Goal: Transaction & Acquisition: Obtain resource

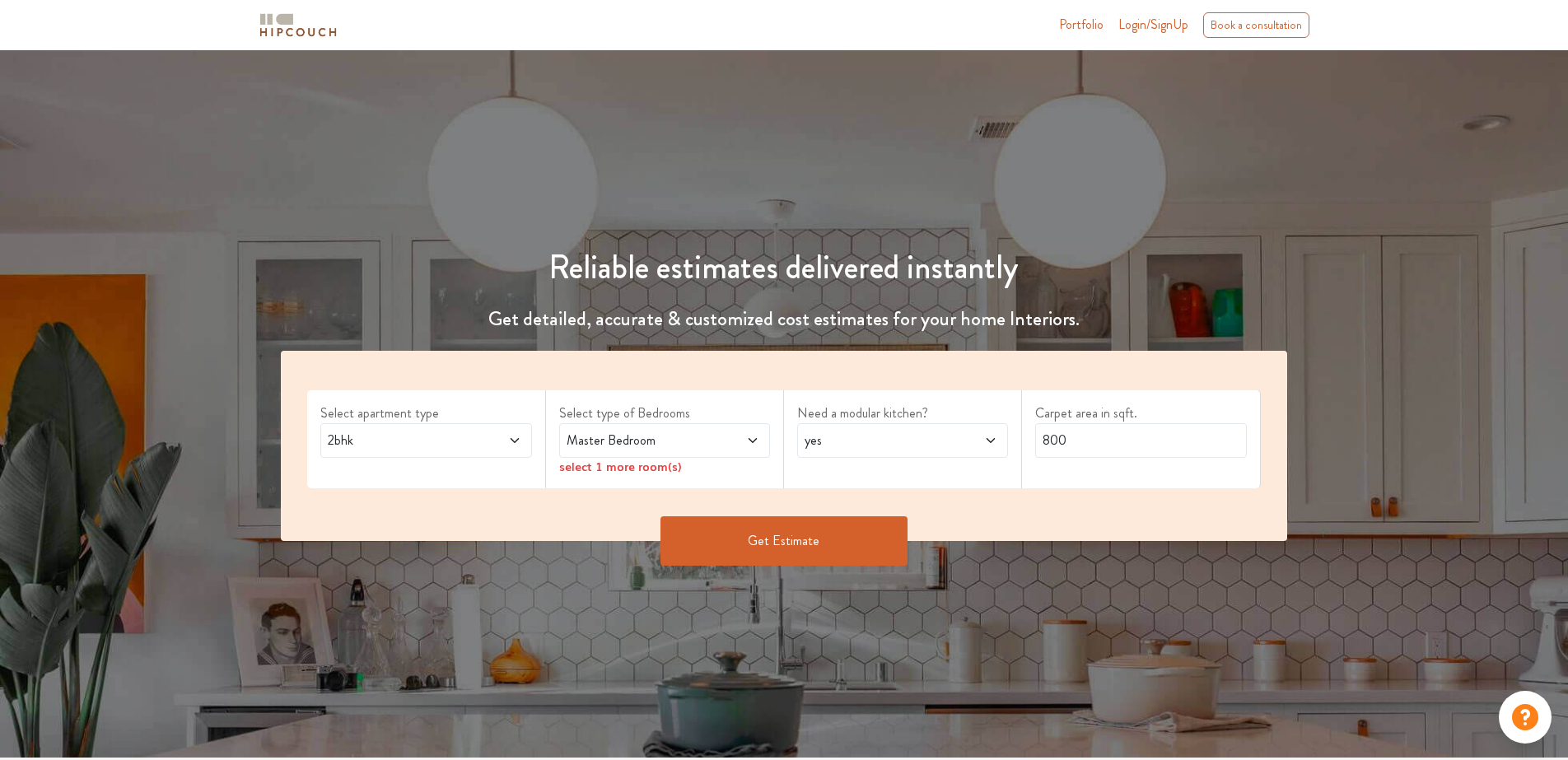
click at [753, 444] on icon at bounding box center [752, 440] width 13 height 13
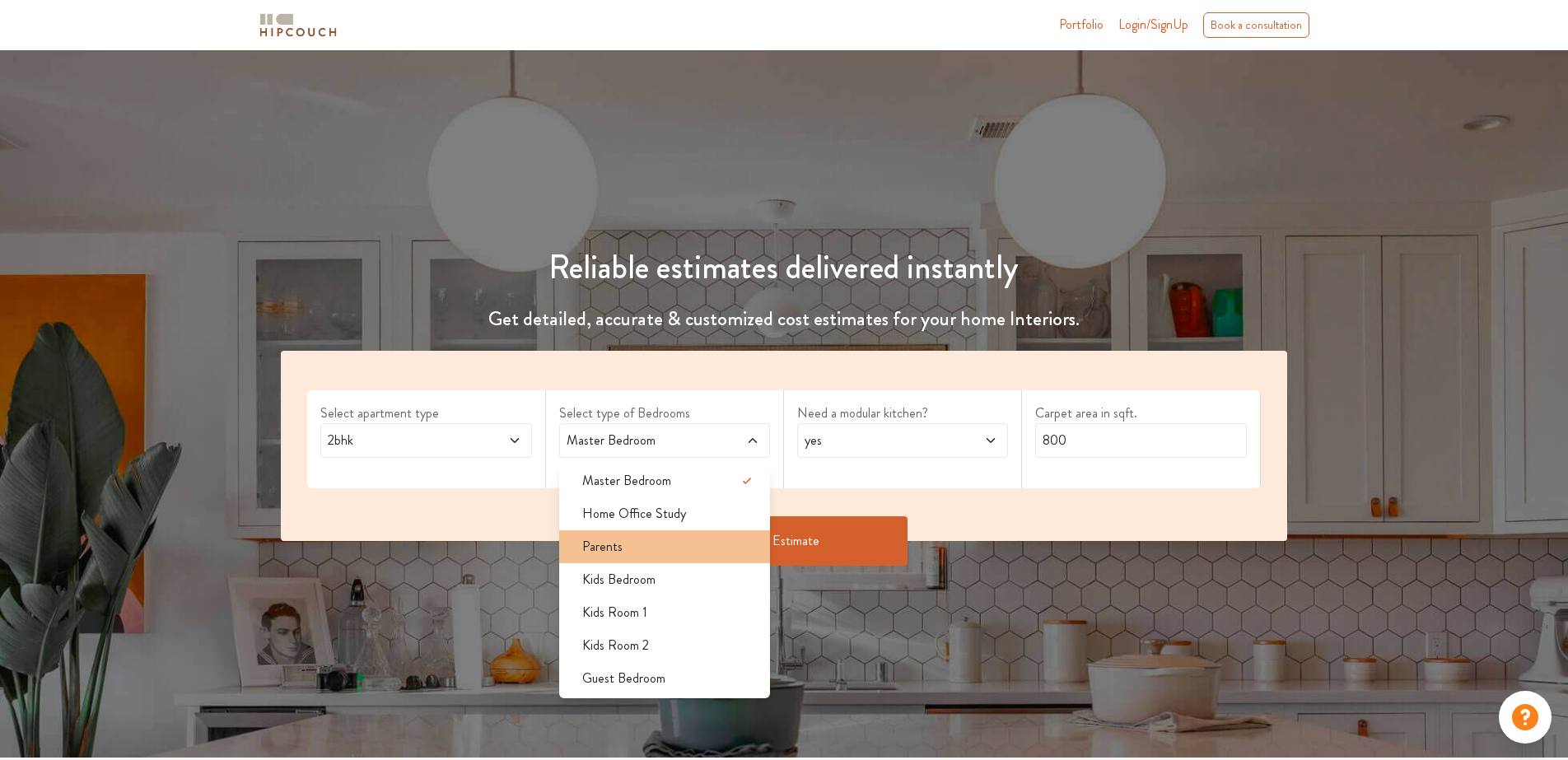
click at [729, 554] on div "Parents" at bounding box center [669, 546] width 201 height 20
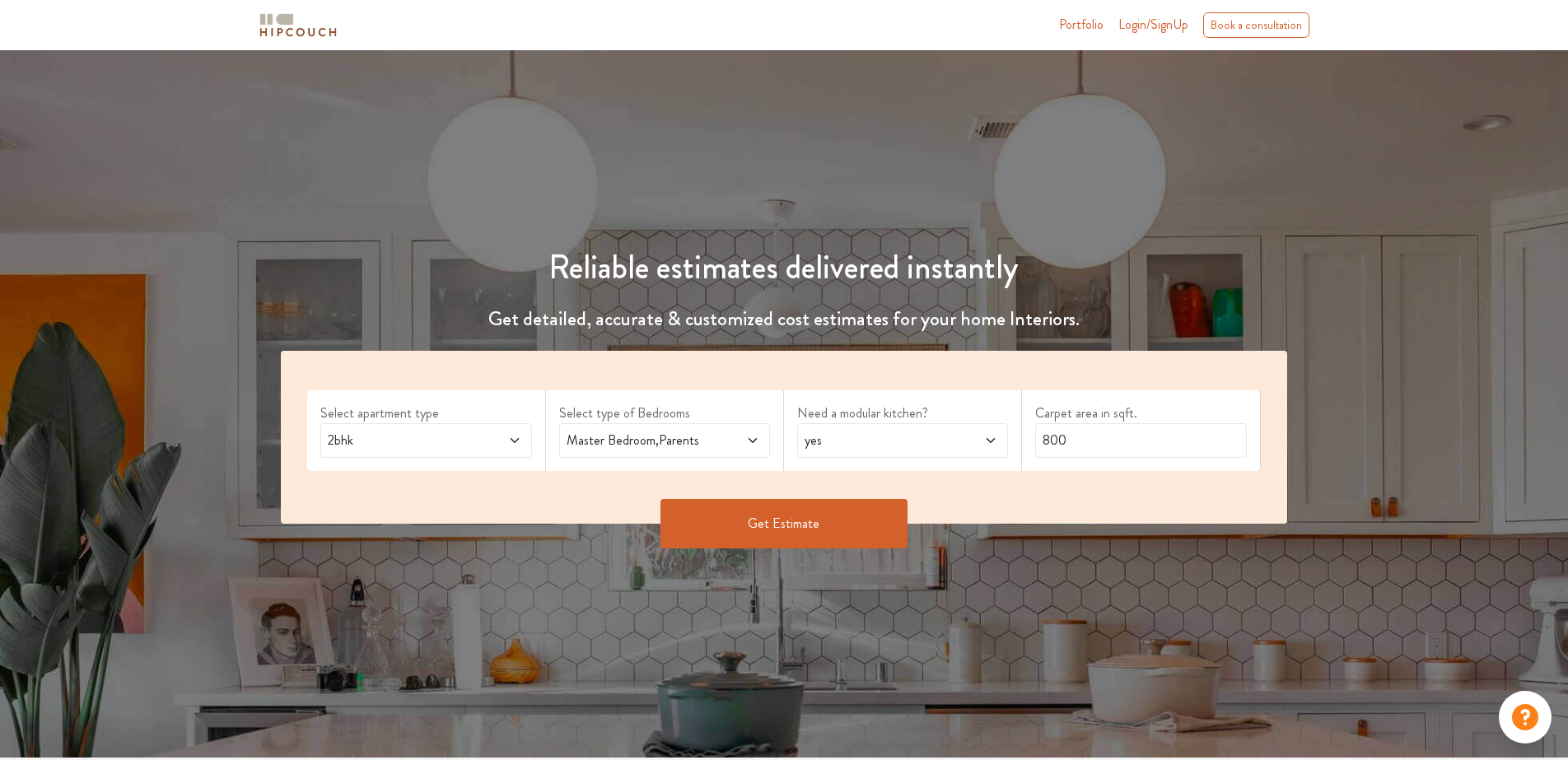
click at [762, 439] on div "Master Bedroom,Parents" at bounding box center [665, 440] width 211 height 35
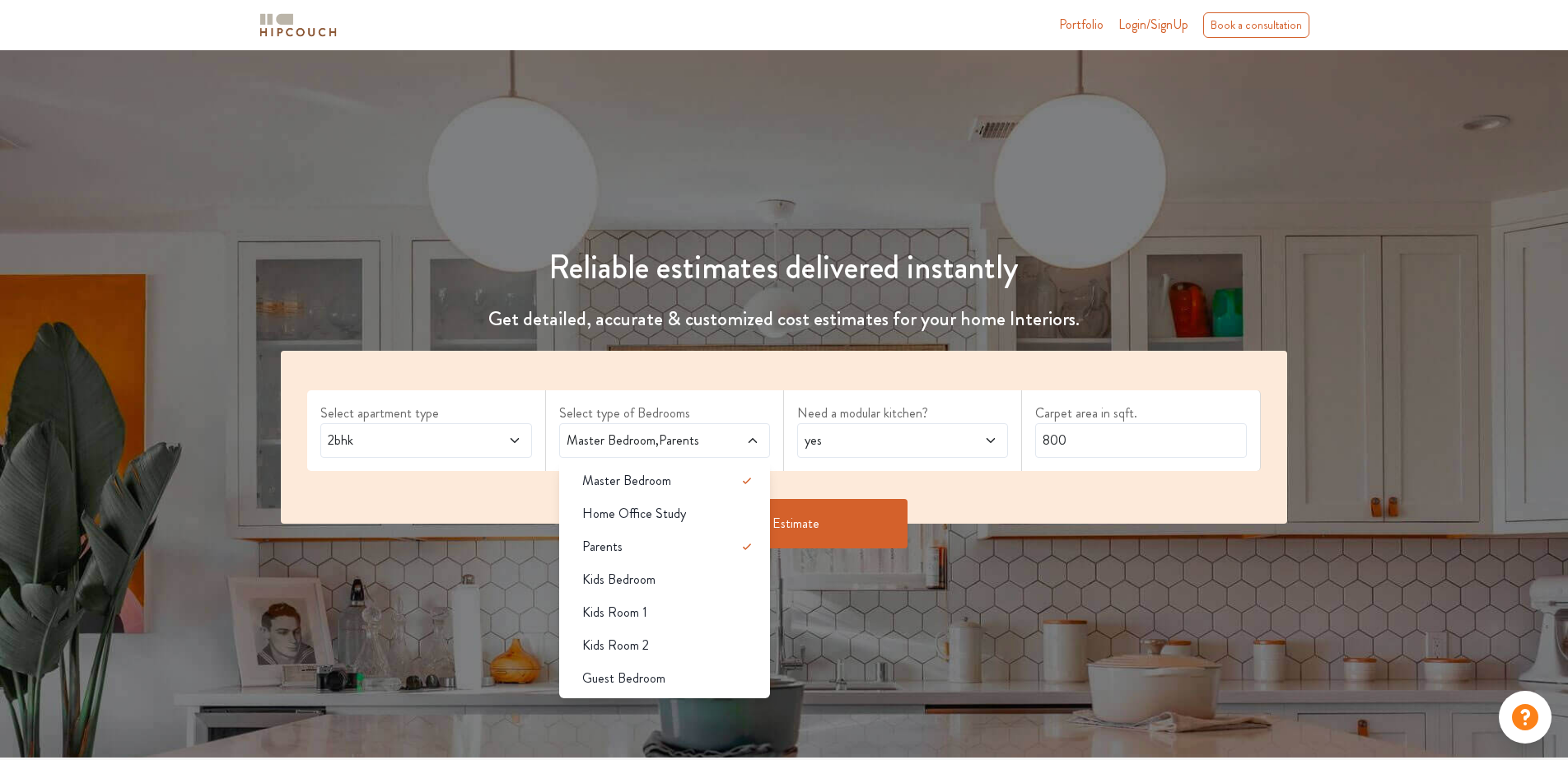
click at [887, 544] on button "Get Estimate" at bounding box center [783, 523] width 247 height 49
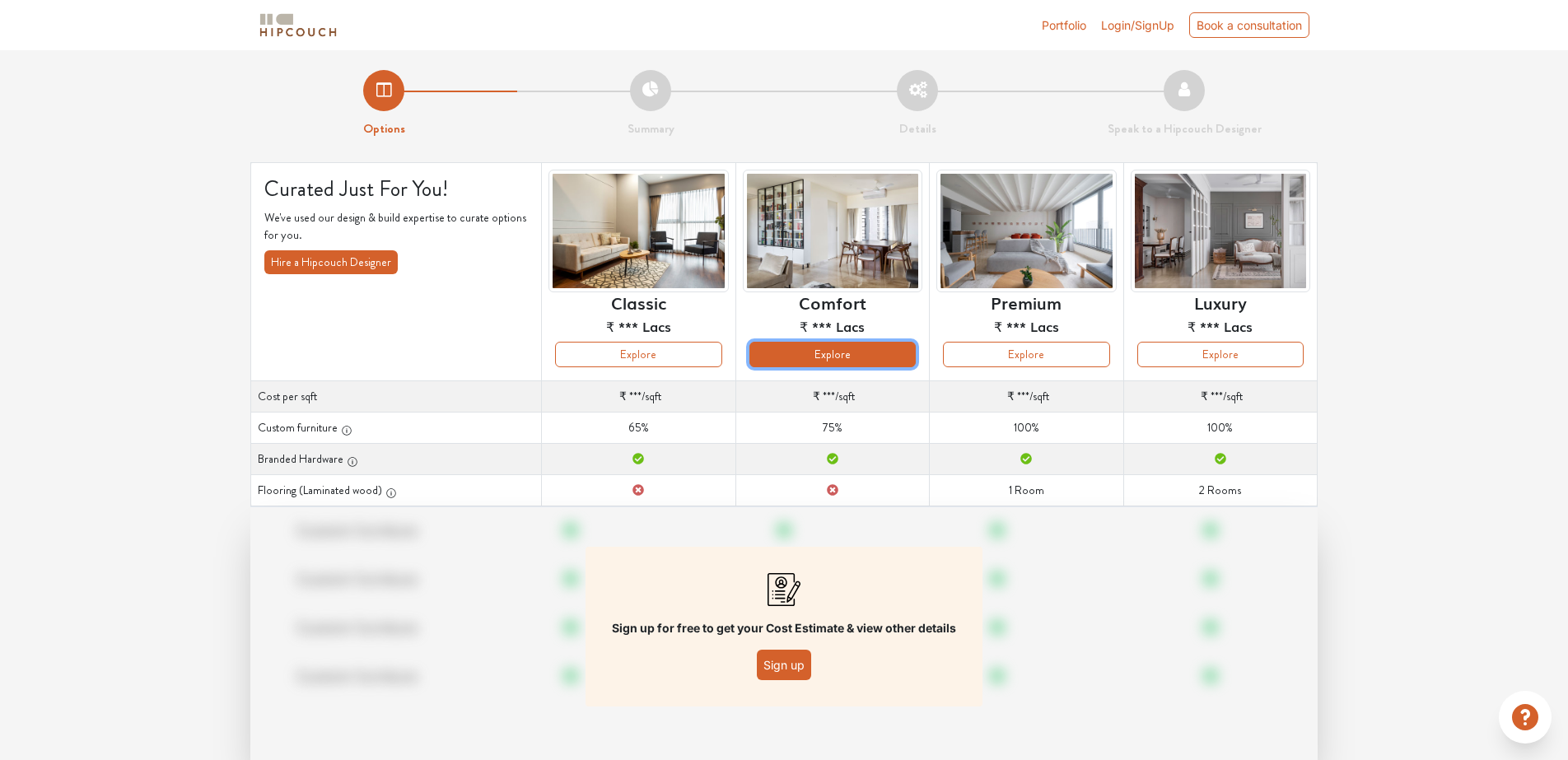
click at [849, 359] on button "Explore" at bounding box center [832, 354] width 166 height 25
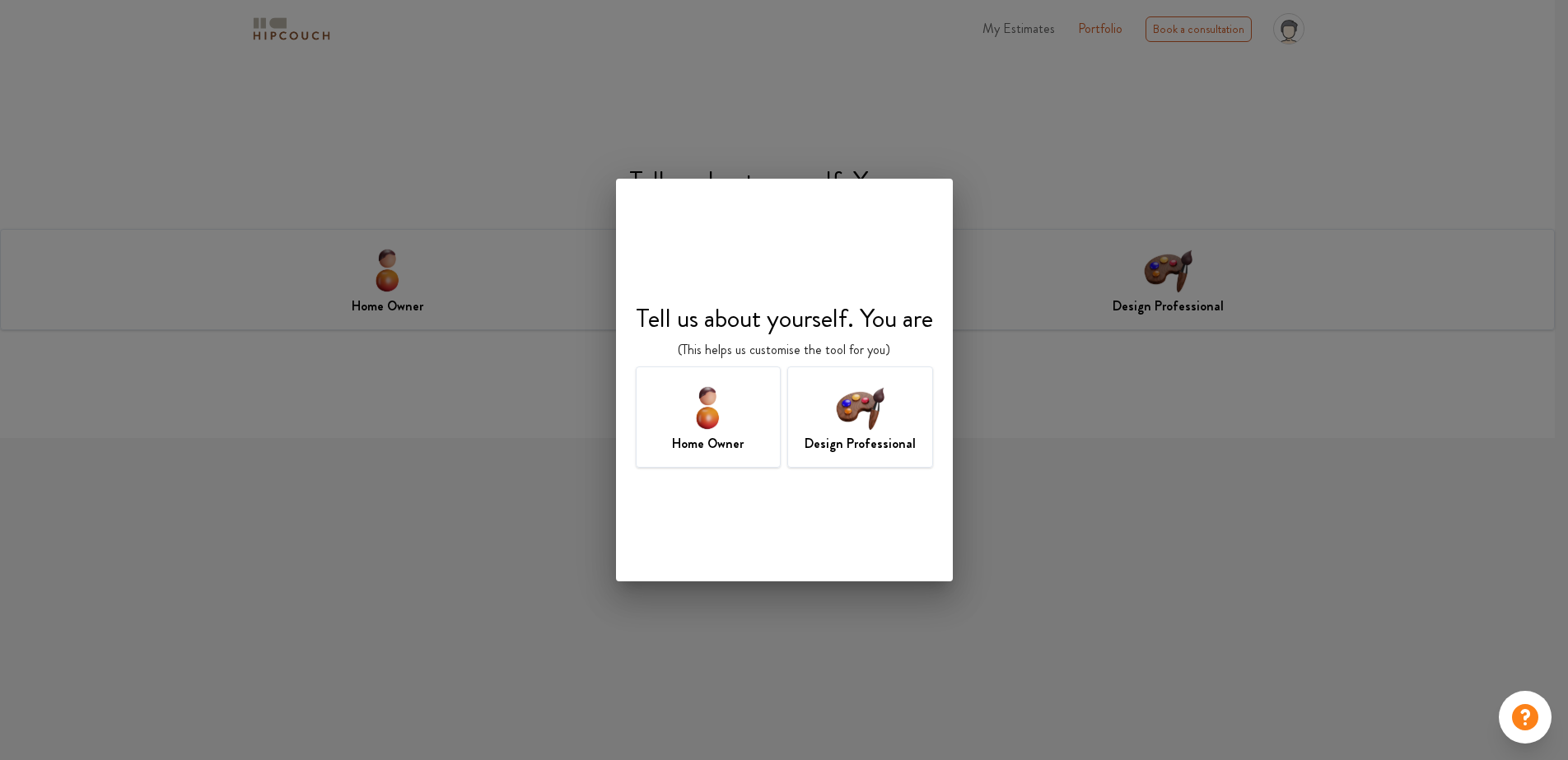
click at [888, 418] on div "Design Professional" at bounding box center [860, 417] width 145 height 102
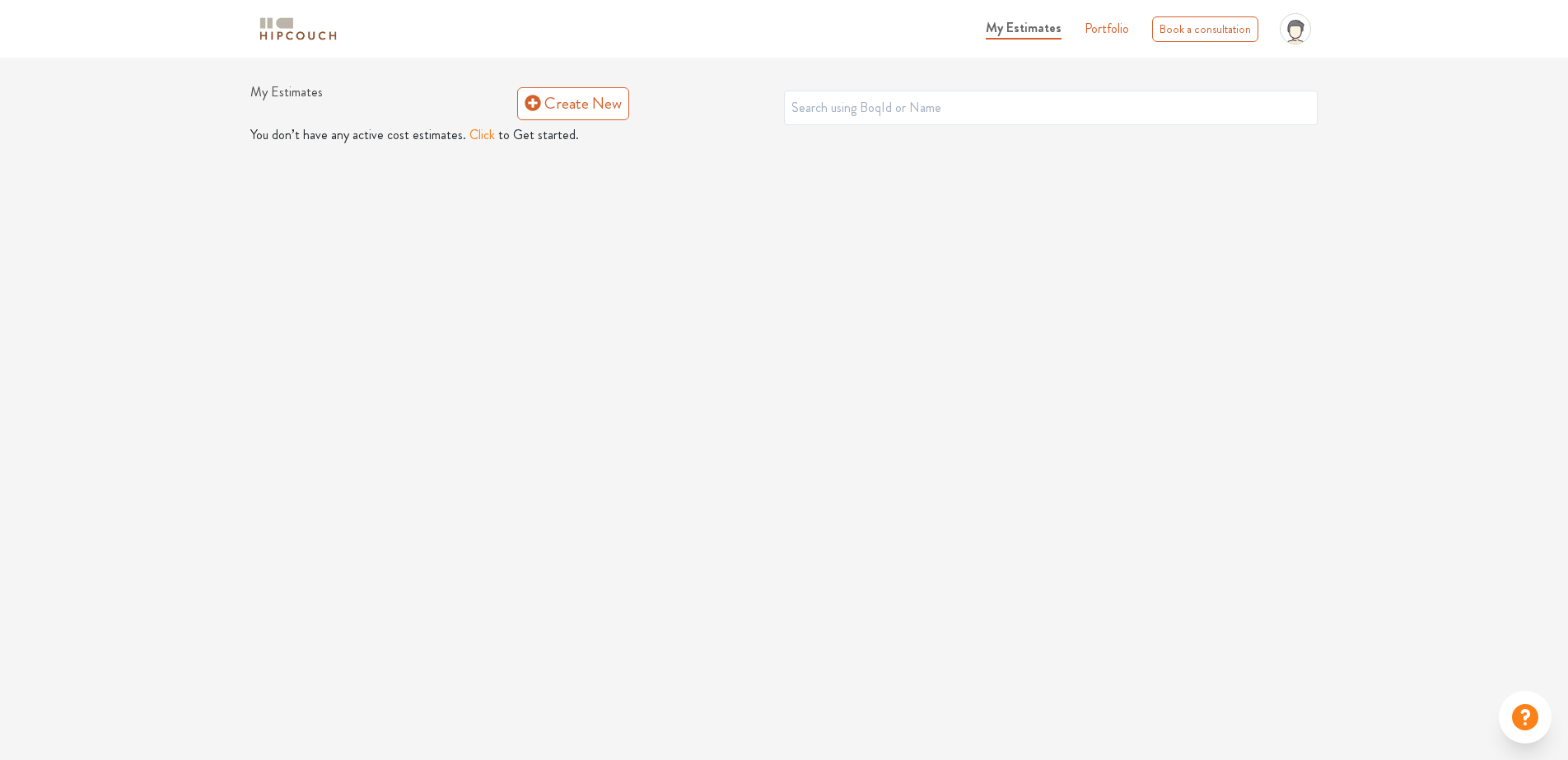
click at [1107, 32] on link "Portfolio" at bounding box center [1107, 28] width 45 height 20
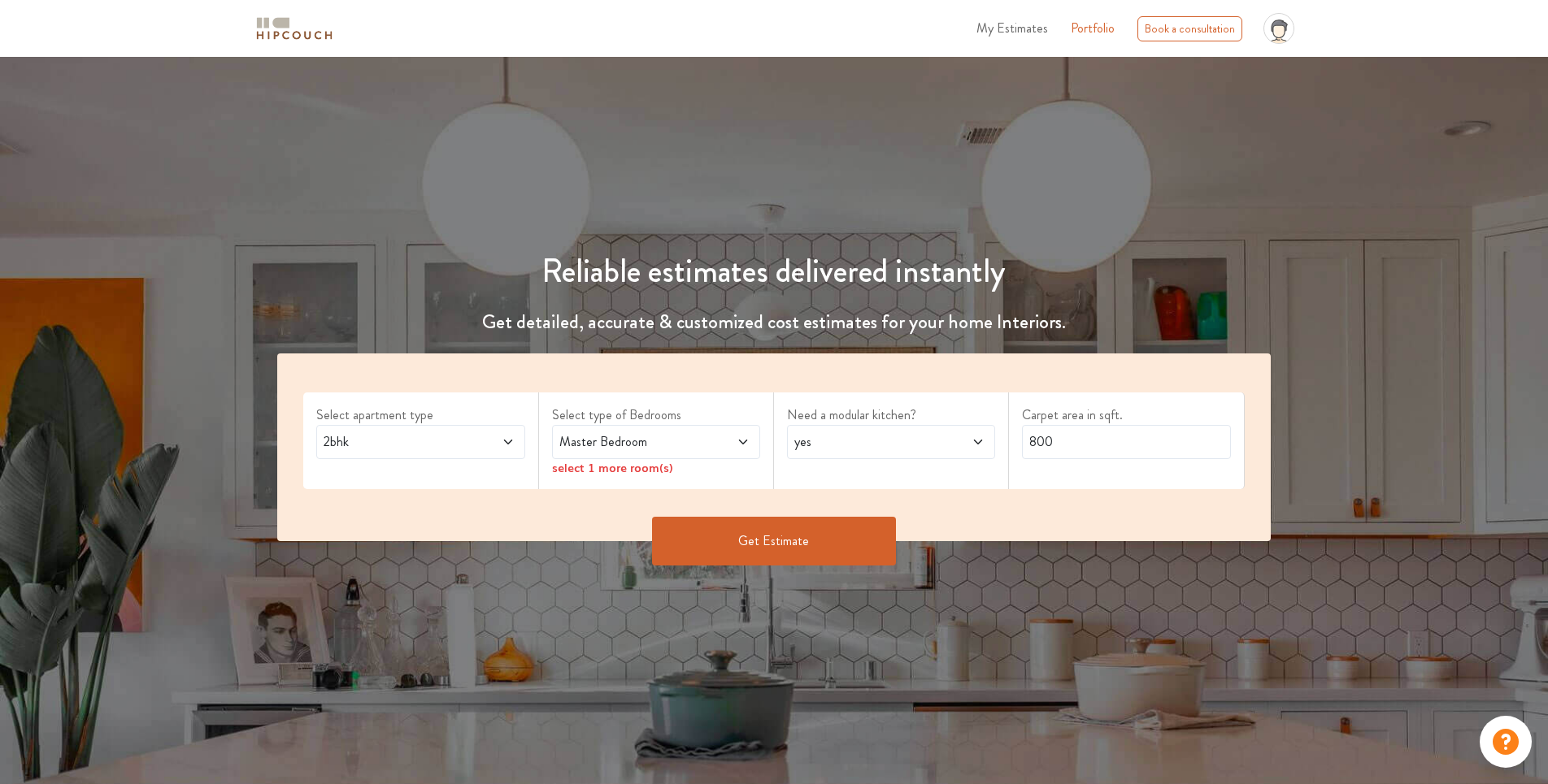
click at [507, 442] on icon at bounding box center [508, 442] width 13 height 13
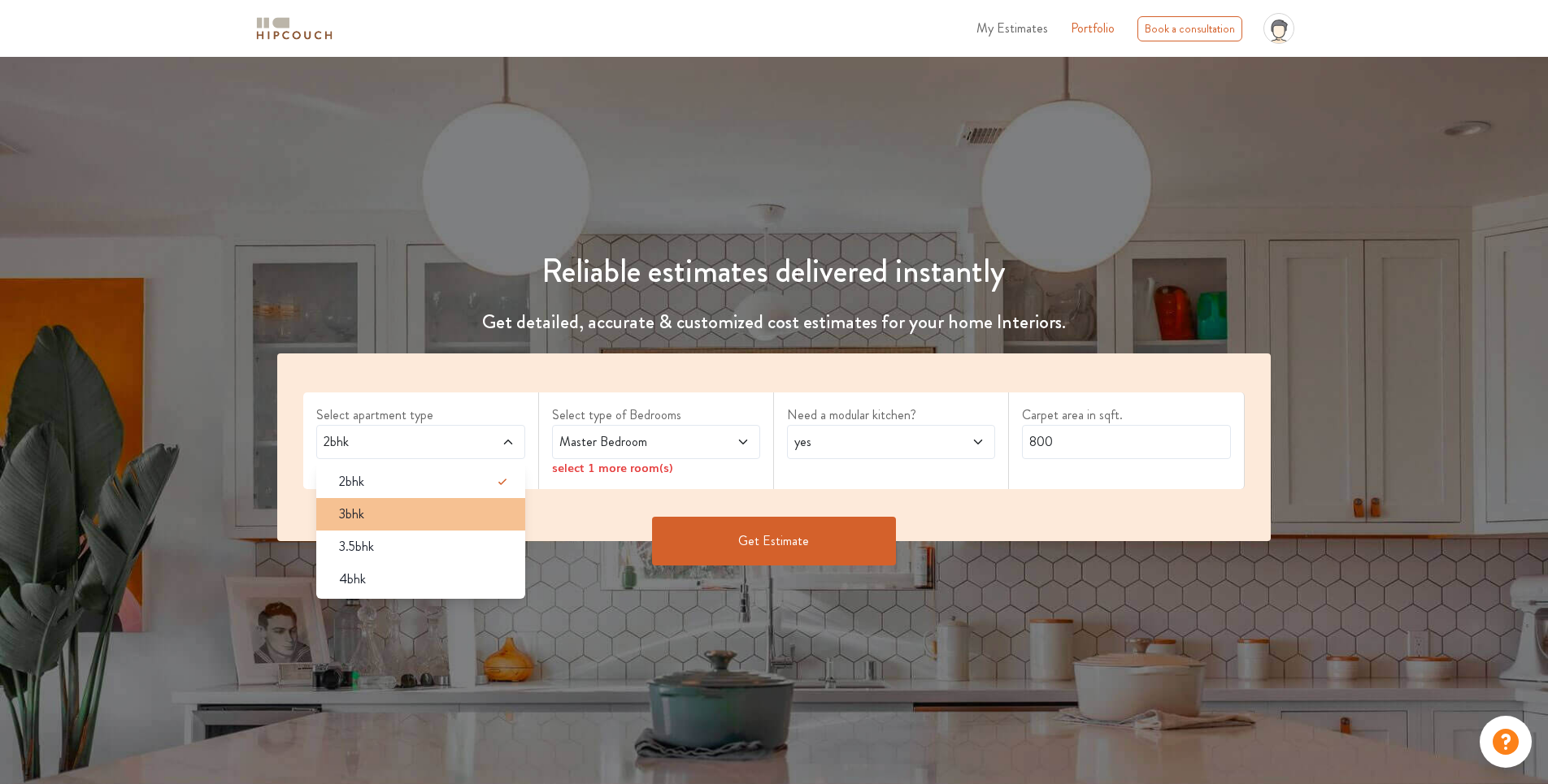
click at [469, 506] on div "3bhk" at bounding box center [425, 514] width 199 height 19
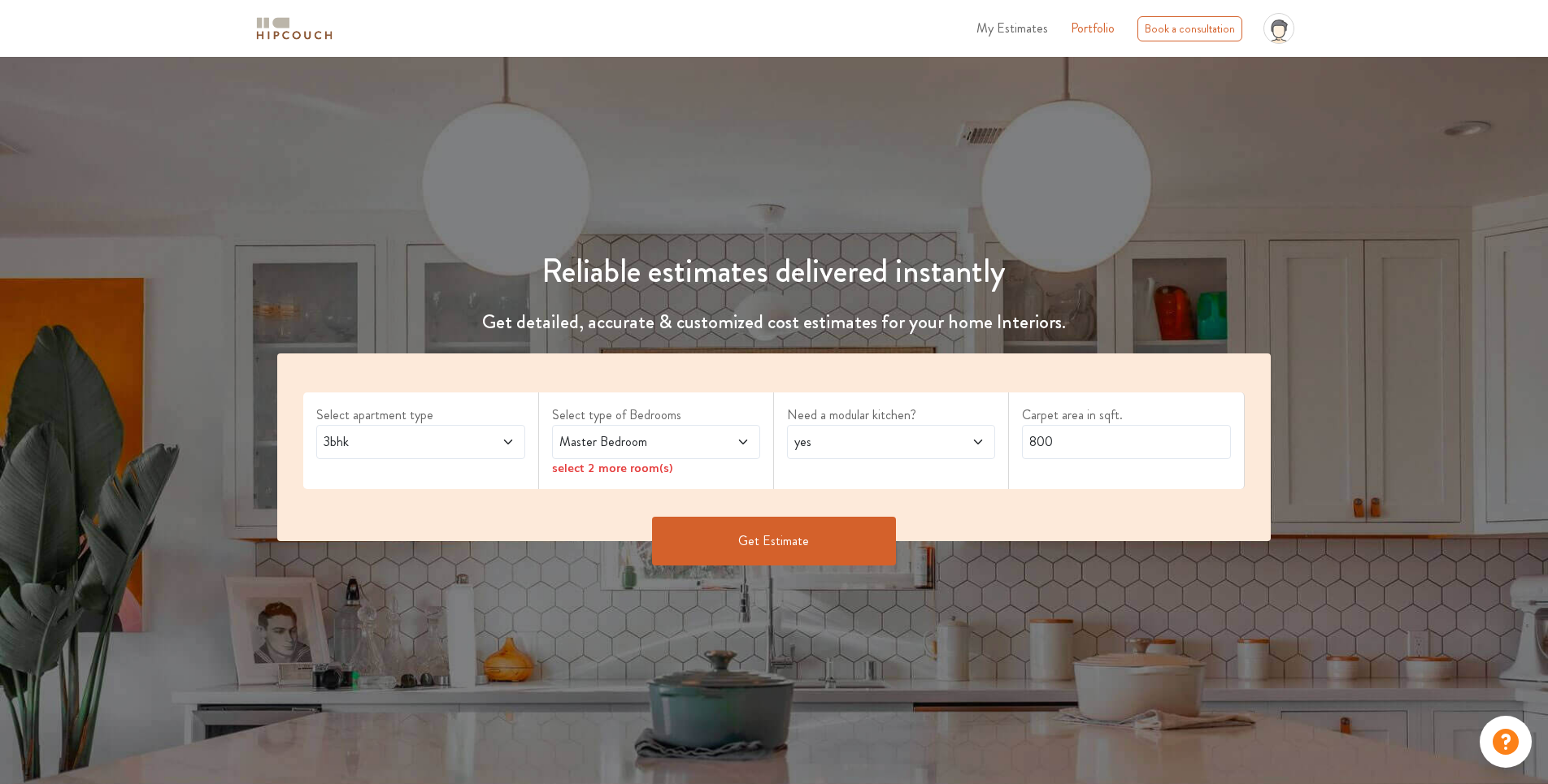
click at [742, 448] on icon at bounding box center [743, 442] width 13 height 13
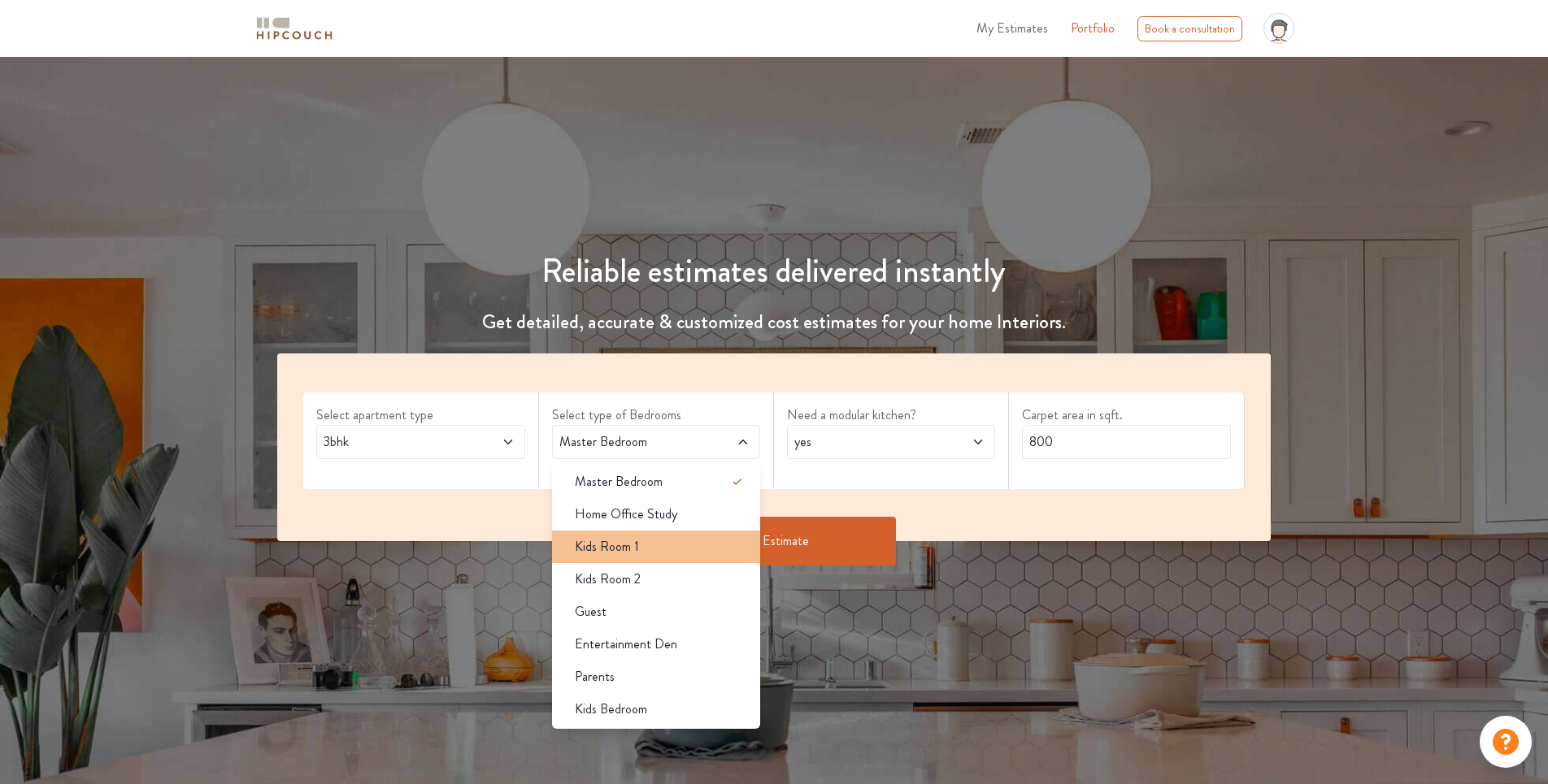
click at [707, 546] on div "Kids Room 1" at bounding box center [661, 547] width 199 height 19
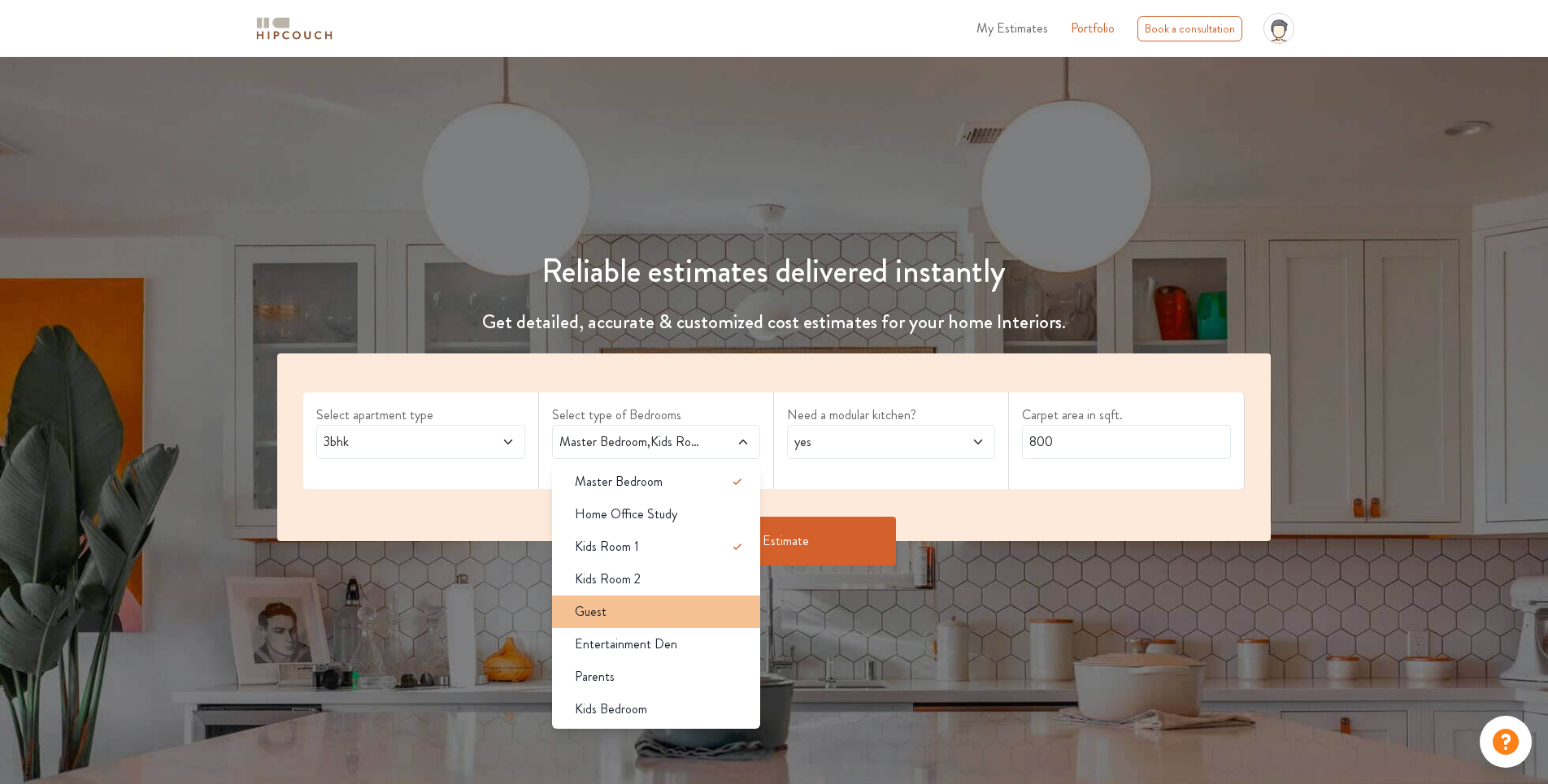
click at [691, 610] on div "Guest" at bounding box center [661, 611] width 199 height 19
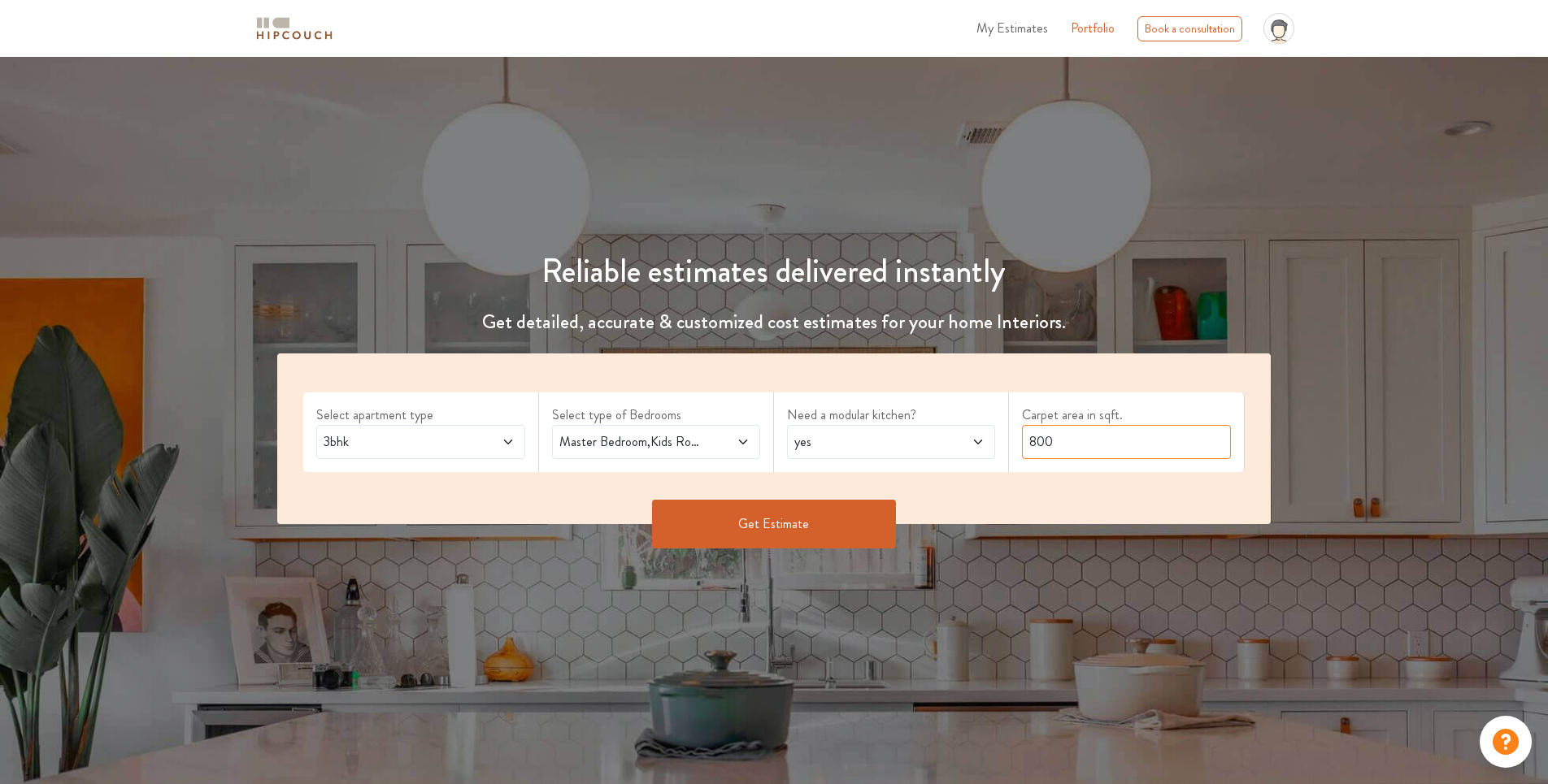
click at [1093, 439] on input "800" at bounding box center [1126, 442] width 208 height 34
type input "8"
type input "1200"
click at [1037, 490] on div "Select apartment type 3bhk Select type of Bedrooms Master Bedroom,Kids Room 1,G…" at bounding box center [773, 438] width 992 height 170
click at [853, 526] on button "Get Estimate" at bounding box center [773, 524] width 244 height 49
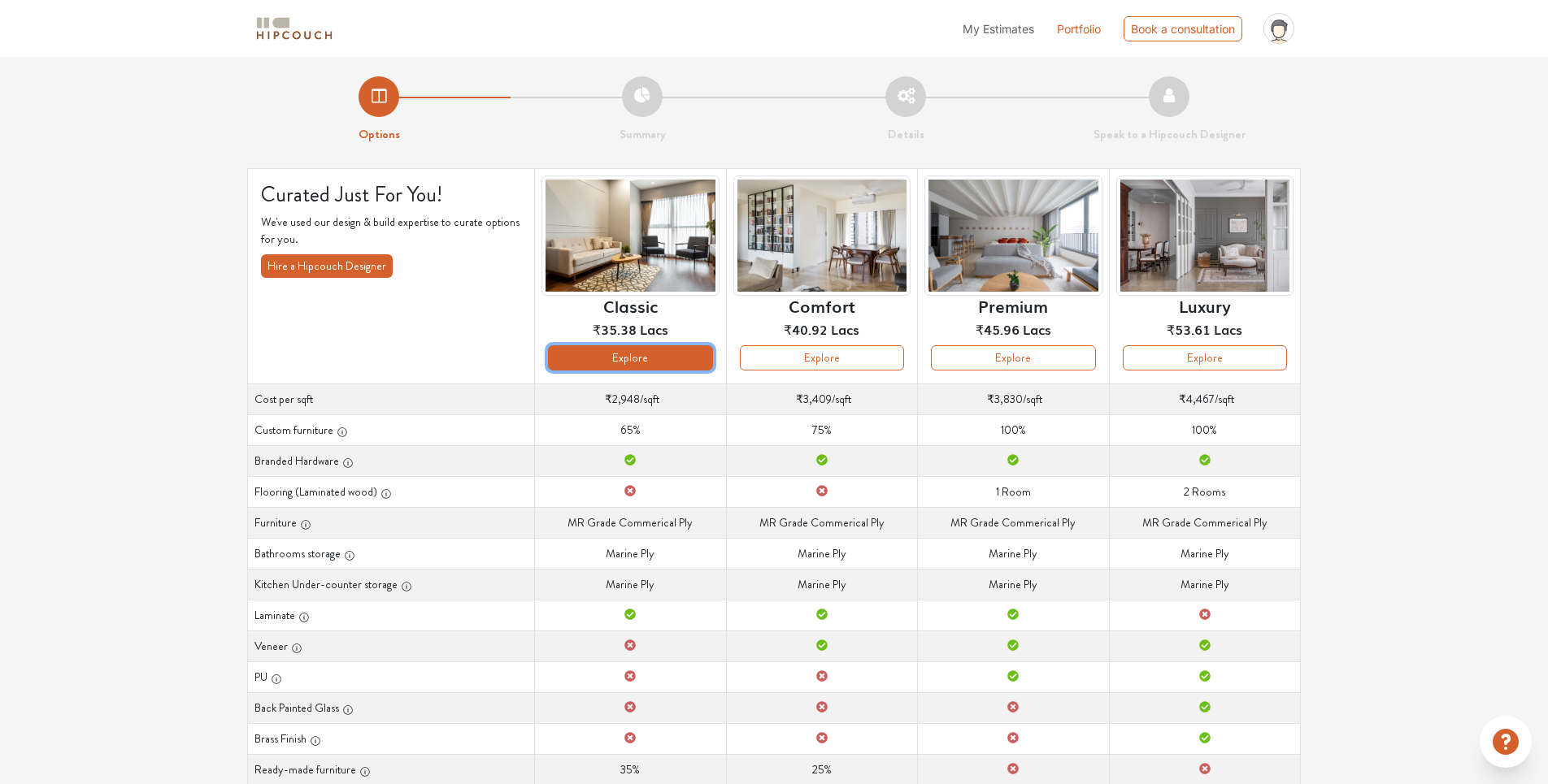
click at [658, 351] on button "Explore" at bounding box center [630, 357] width 164 height 25
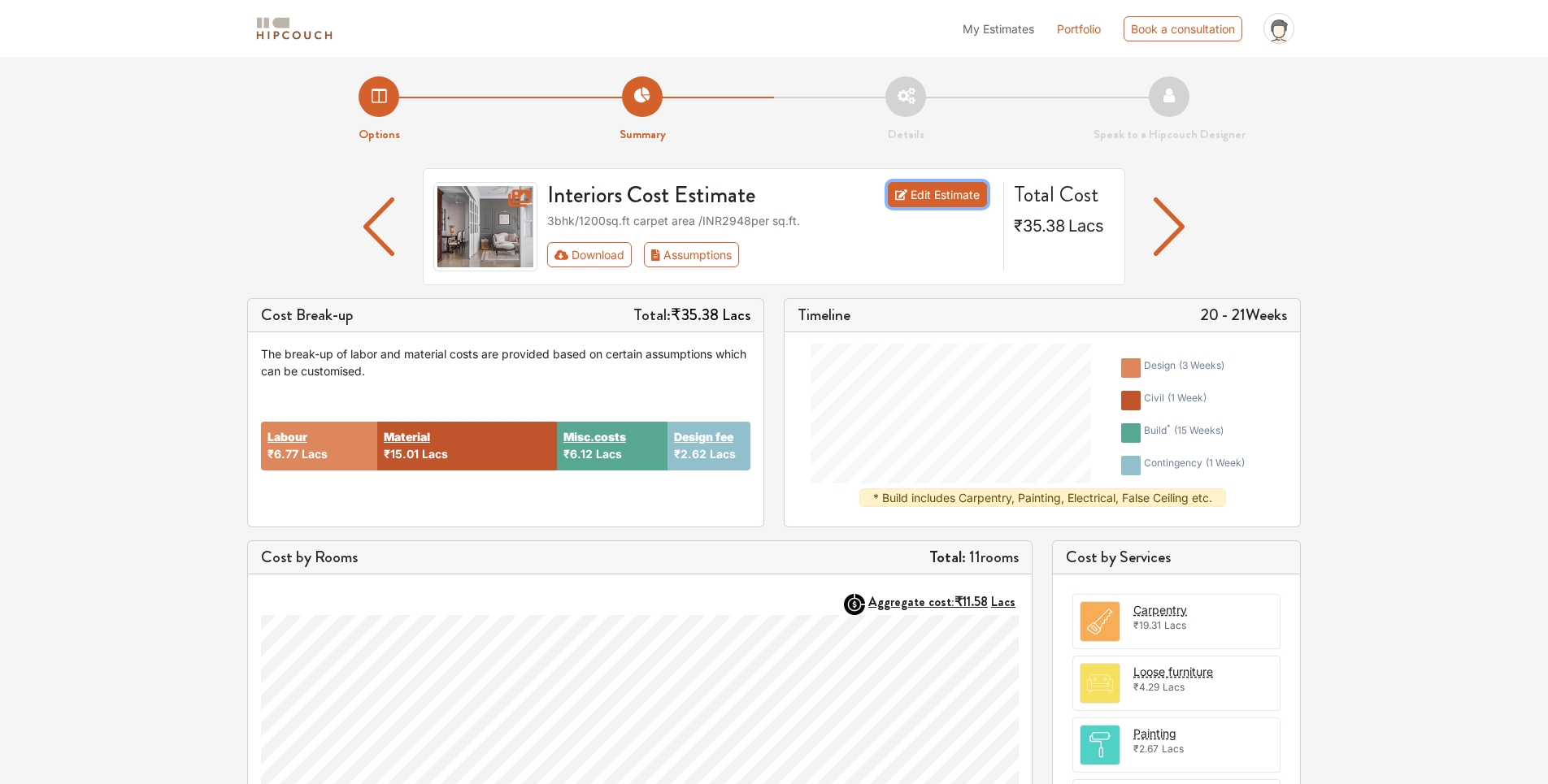
click at [955, 199] on link "Edit Estimate" at bounding box center [938, 194] width 100 height 25
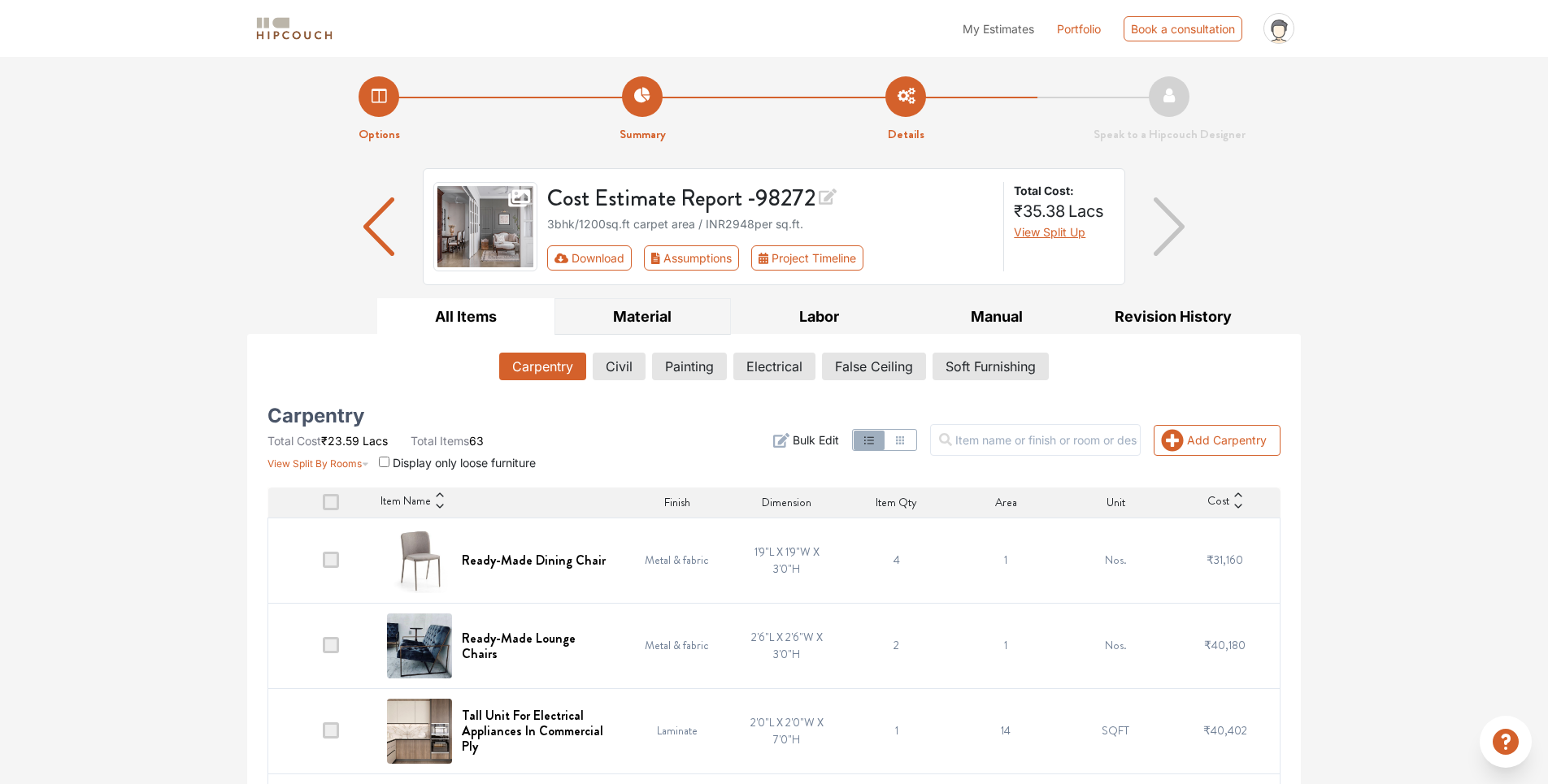
click at [626, 317] on button "Material" at bounding box center [642, 317] width 178 height 37
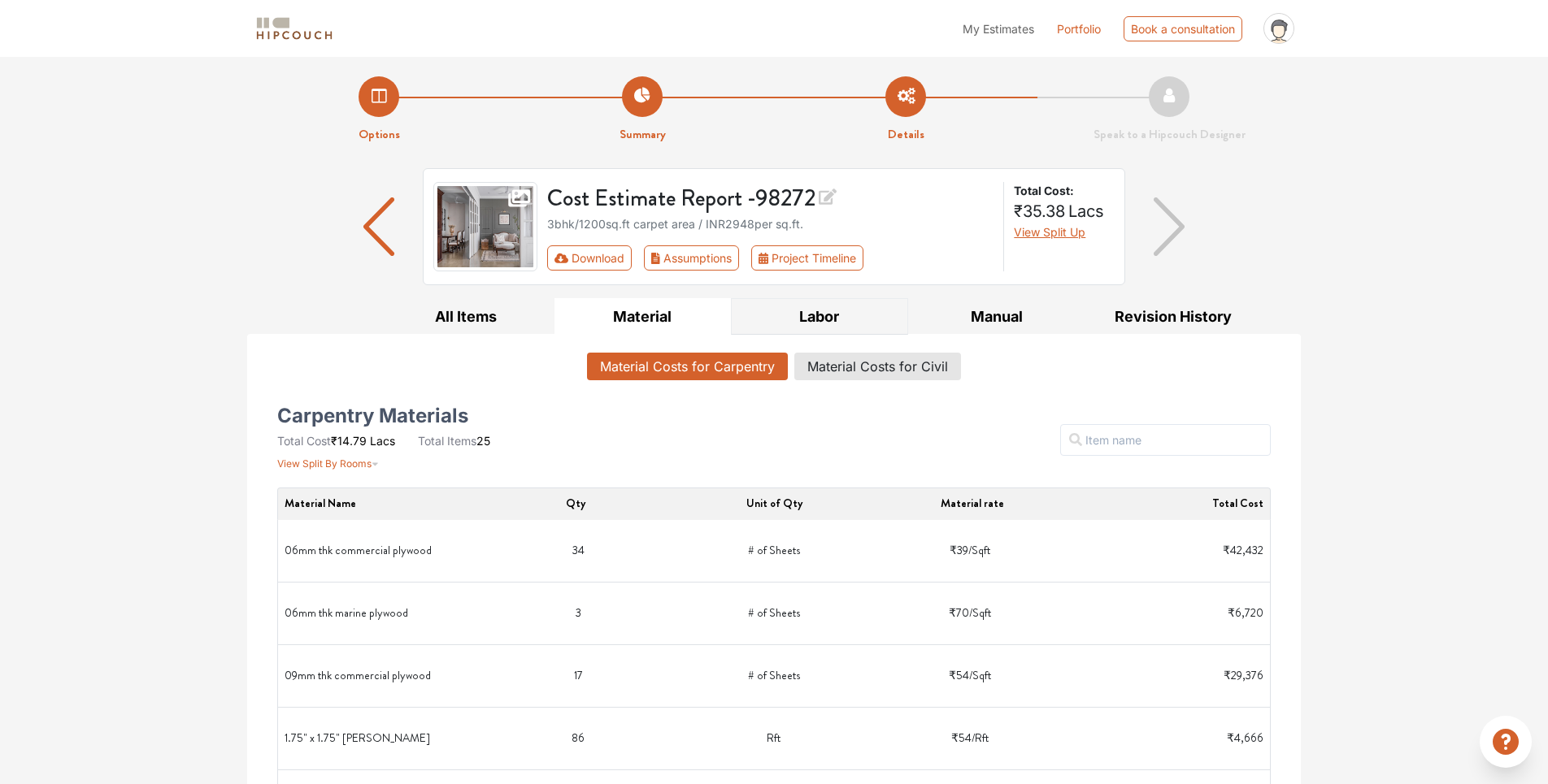
click at [829, 311] on button "Labor" at bounding box center [819, 317] width 178 height 37
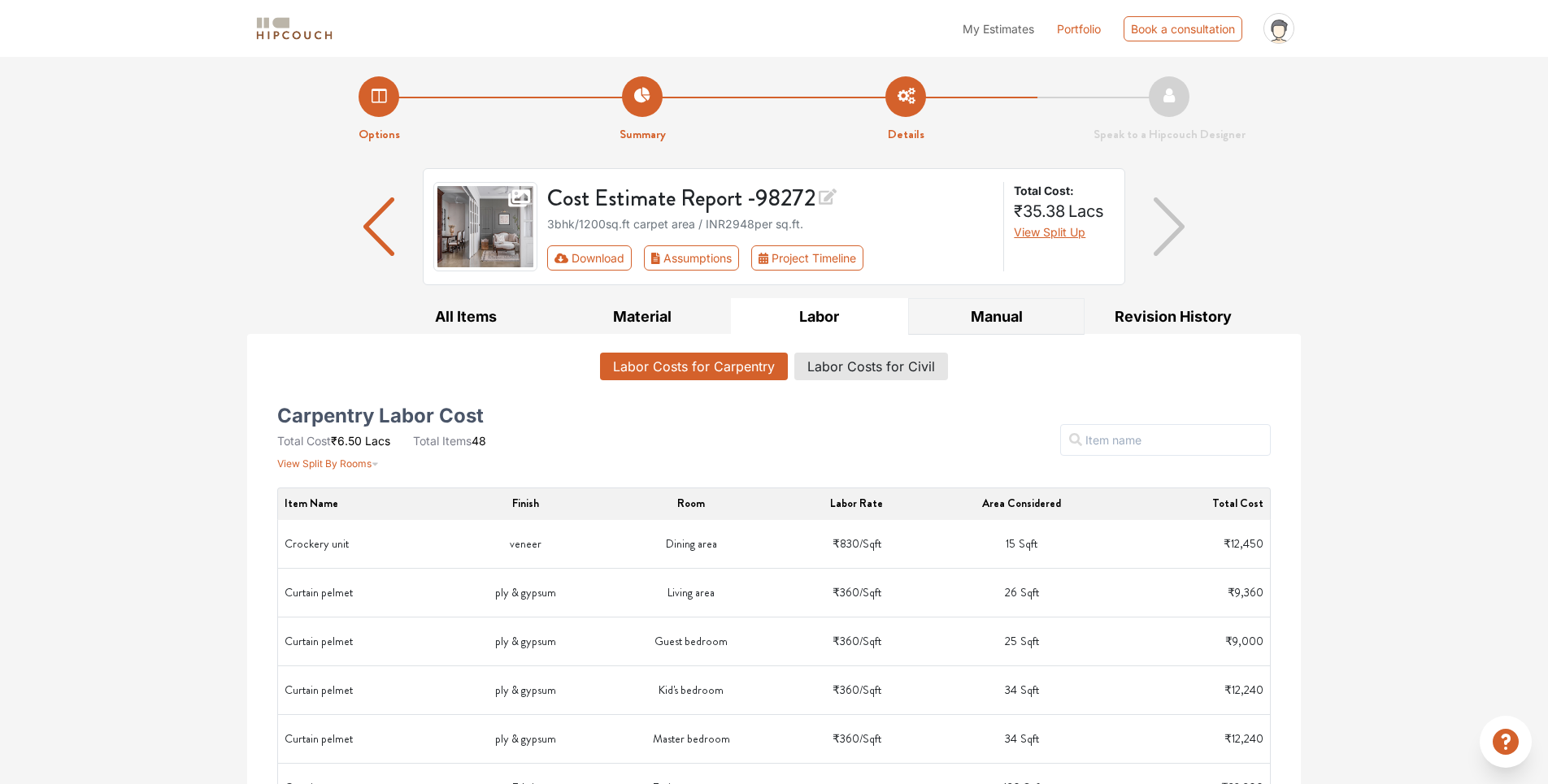
click at [974, 323] on button "Manual" at bounding box center [997, 317] width 178 height 37
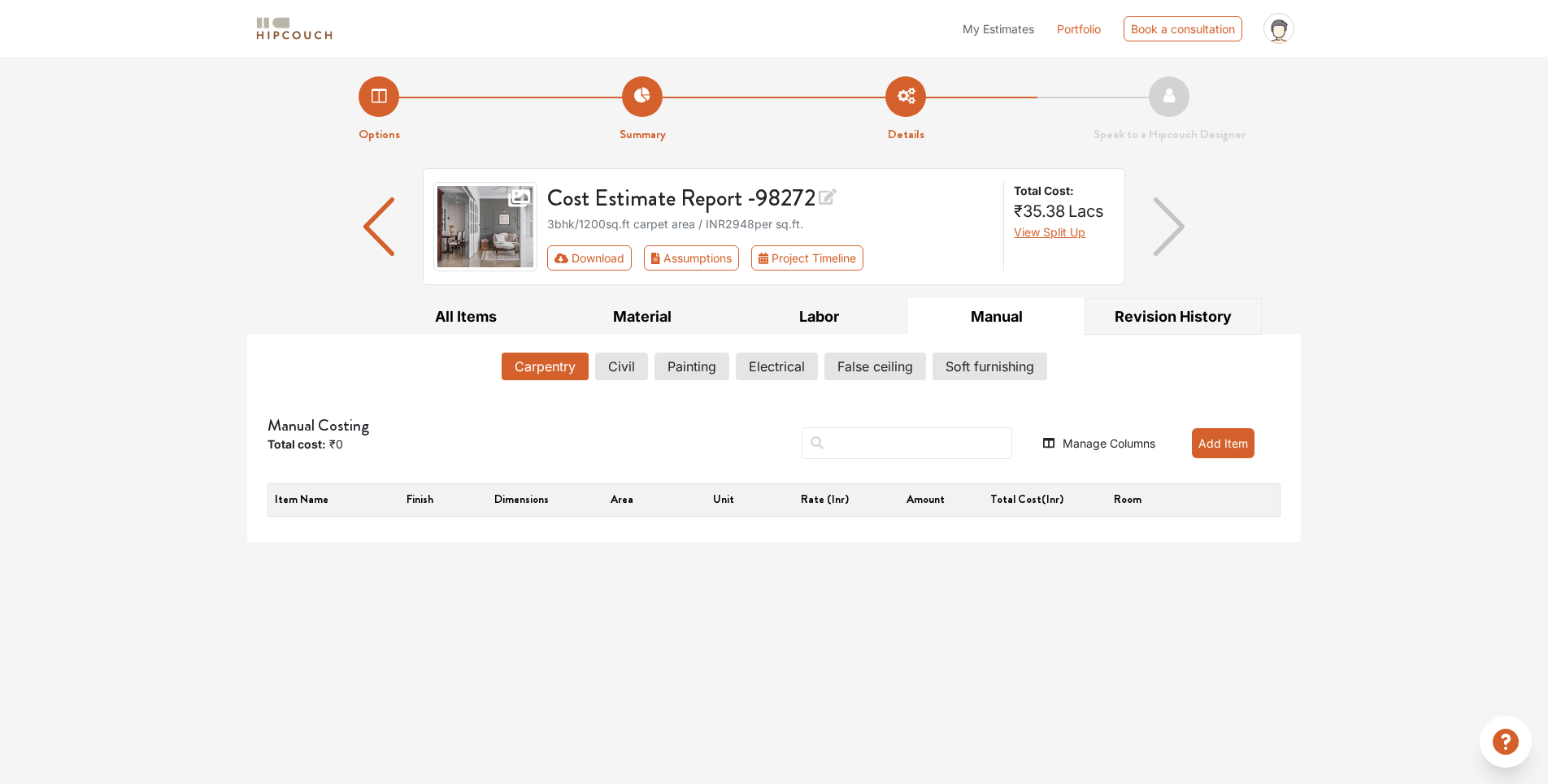
click at [1170, 313] on button "Revision History" at bounding box center [1173, 317] width 178 height 37
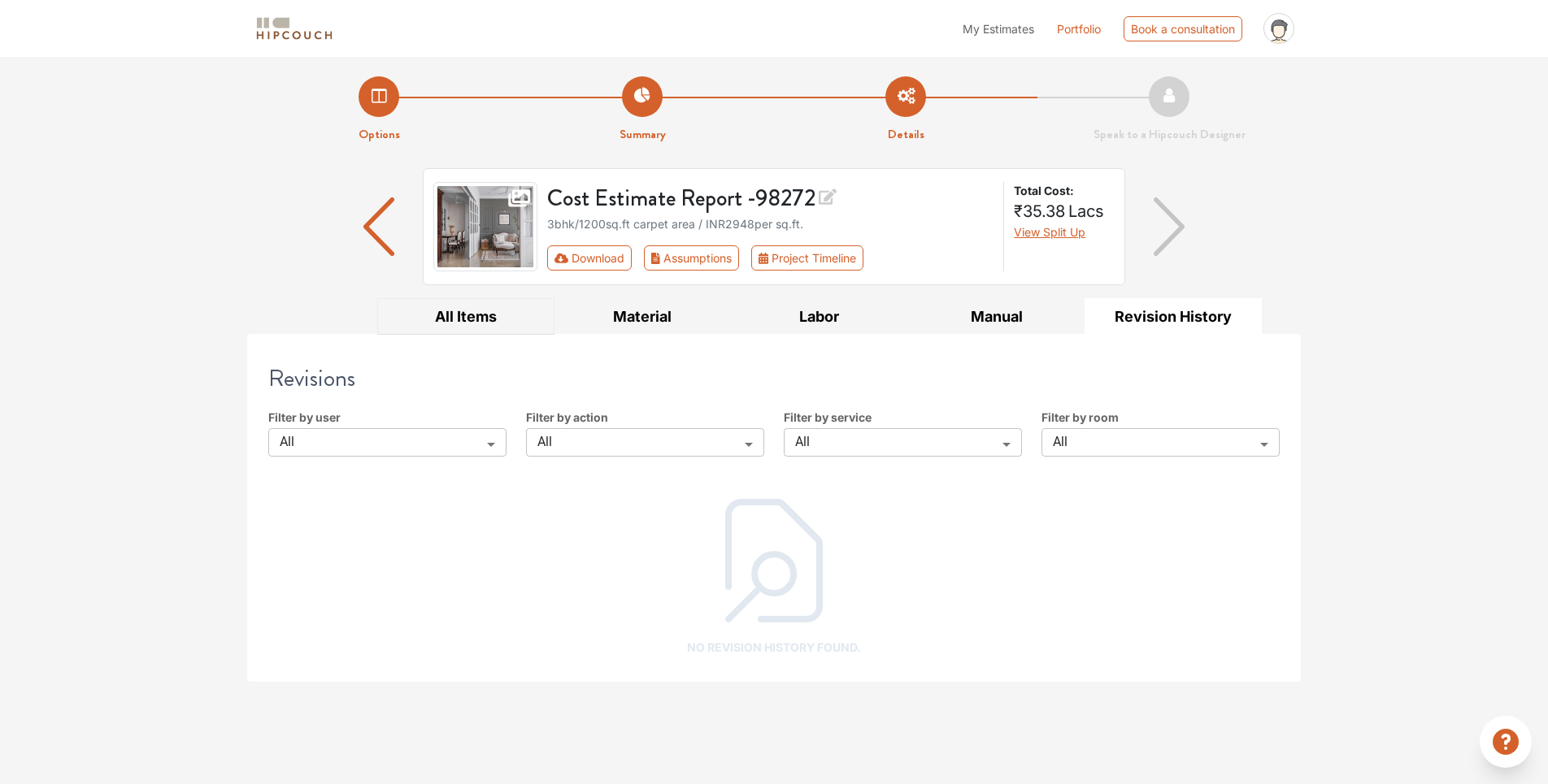
click at [460, 319] on button "All Items" at bounding box center [466, 317] width 178 height 37
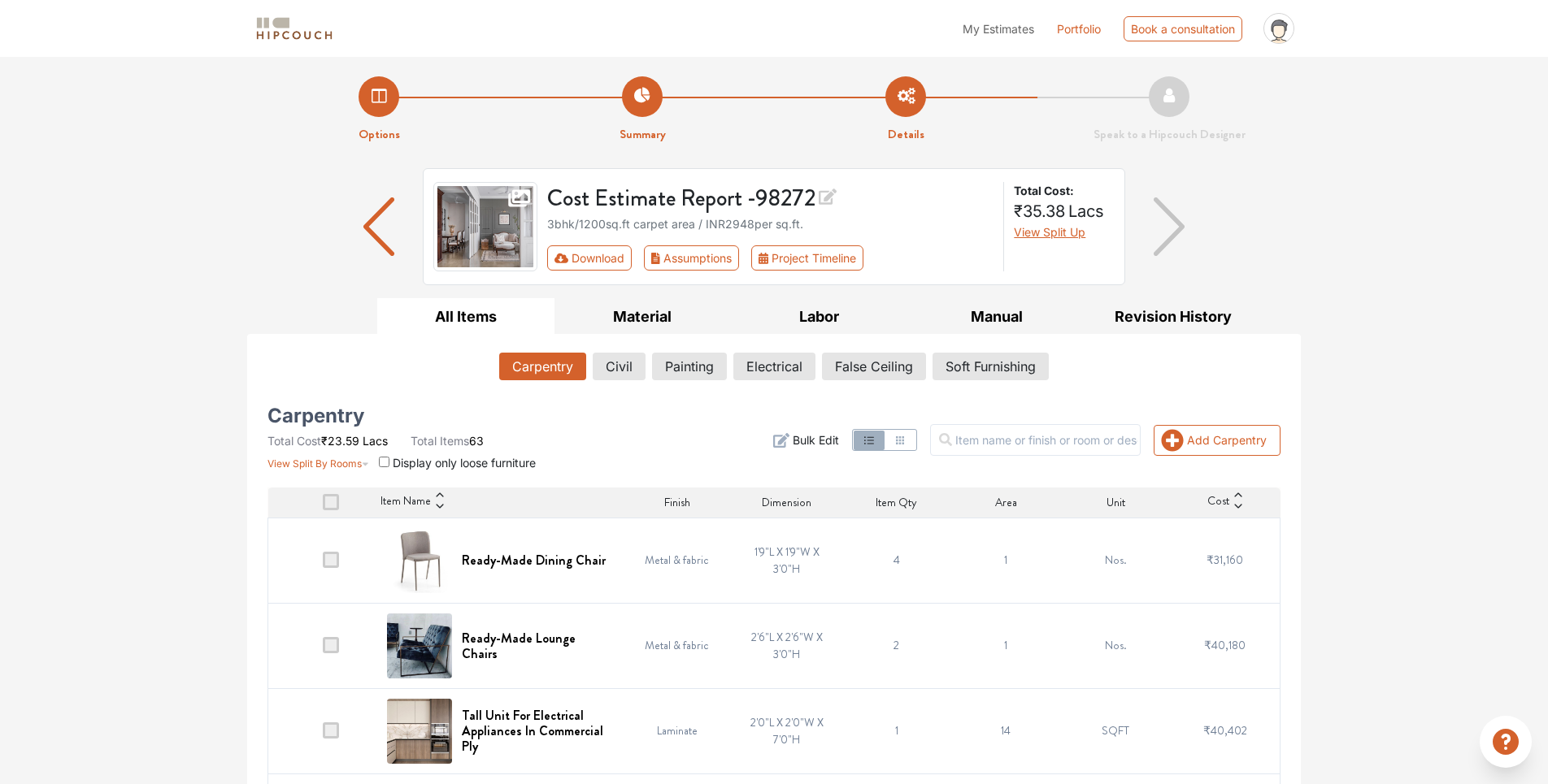
click at [334, 560] on span at bounding box center [331, 560] width 17 height 17
click at [323, 564] on input "checkbox" at bounding box center [323, 564] width 0 height 0
click at [334, 560] on span at bounding box center [331, 560] width 17 height 17
click at [323, 564] on input "checkbox" at bounding box center [323, 564] width 0 height 0
click at [595, 268] on button "Download" at bounding box center [589, 258] width 86 height 25
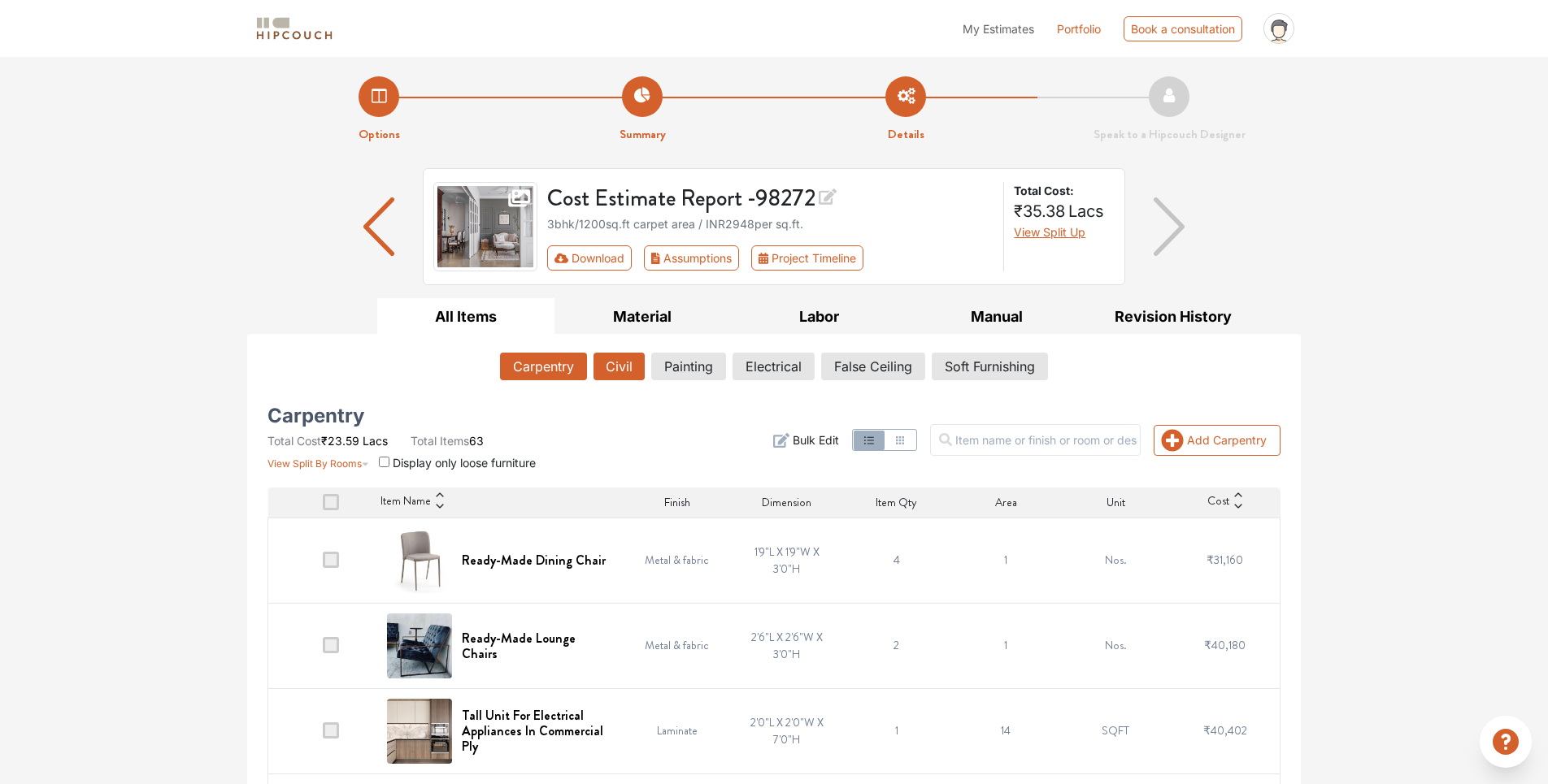
click at [624, 370] on button "Civil" at bounding box center [619, 366] width 52 height 28
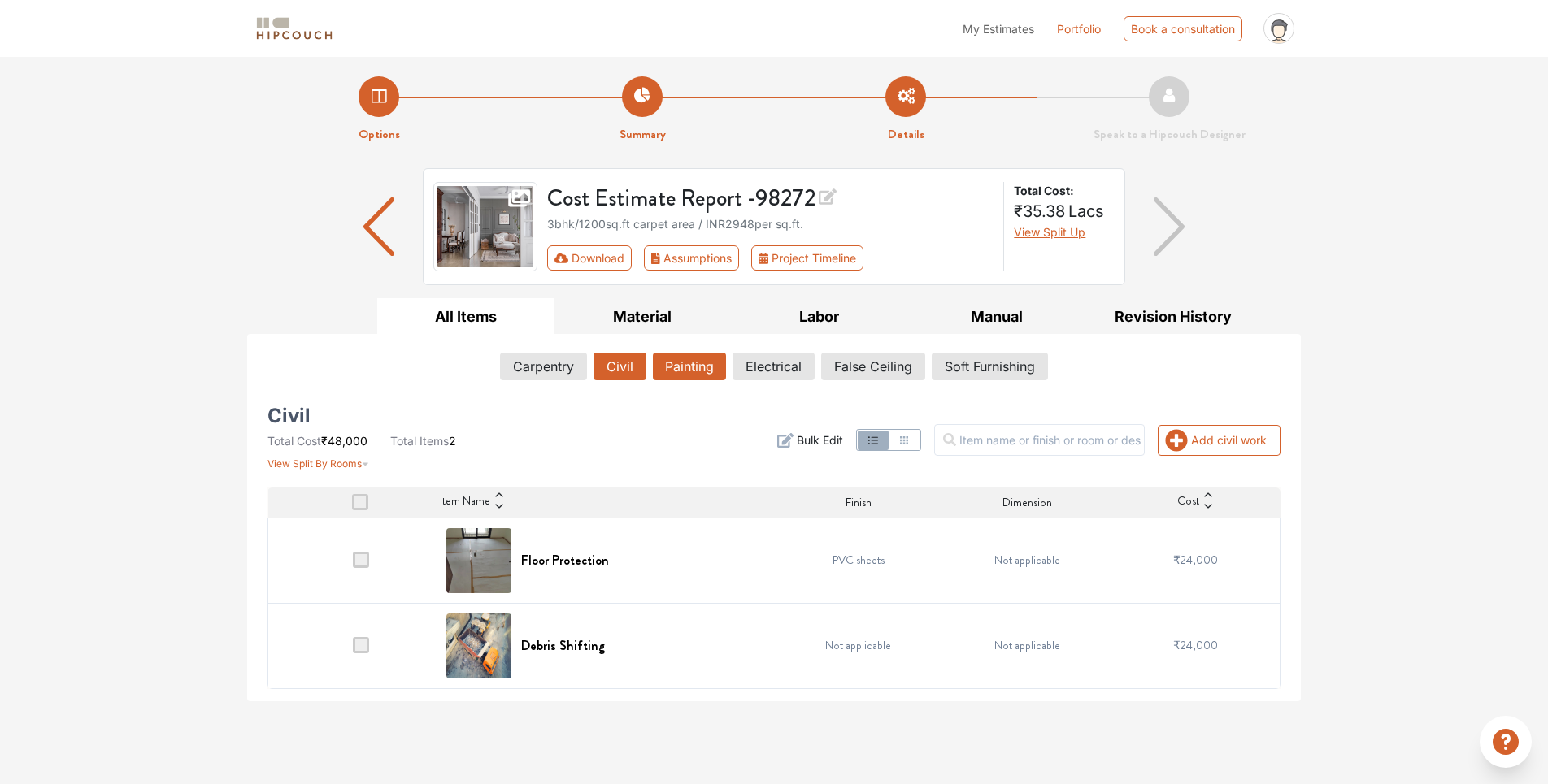
click at [708, 372] on button "Painting" at bounding box center [688, 366] width 73 height 28
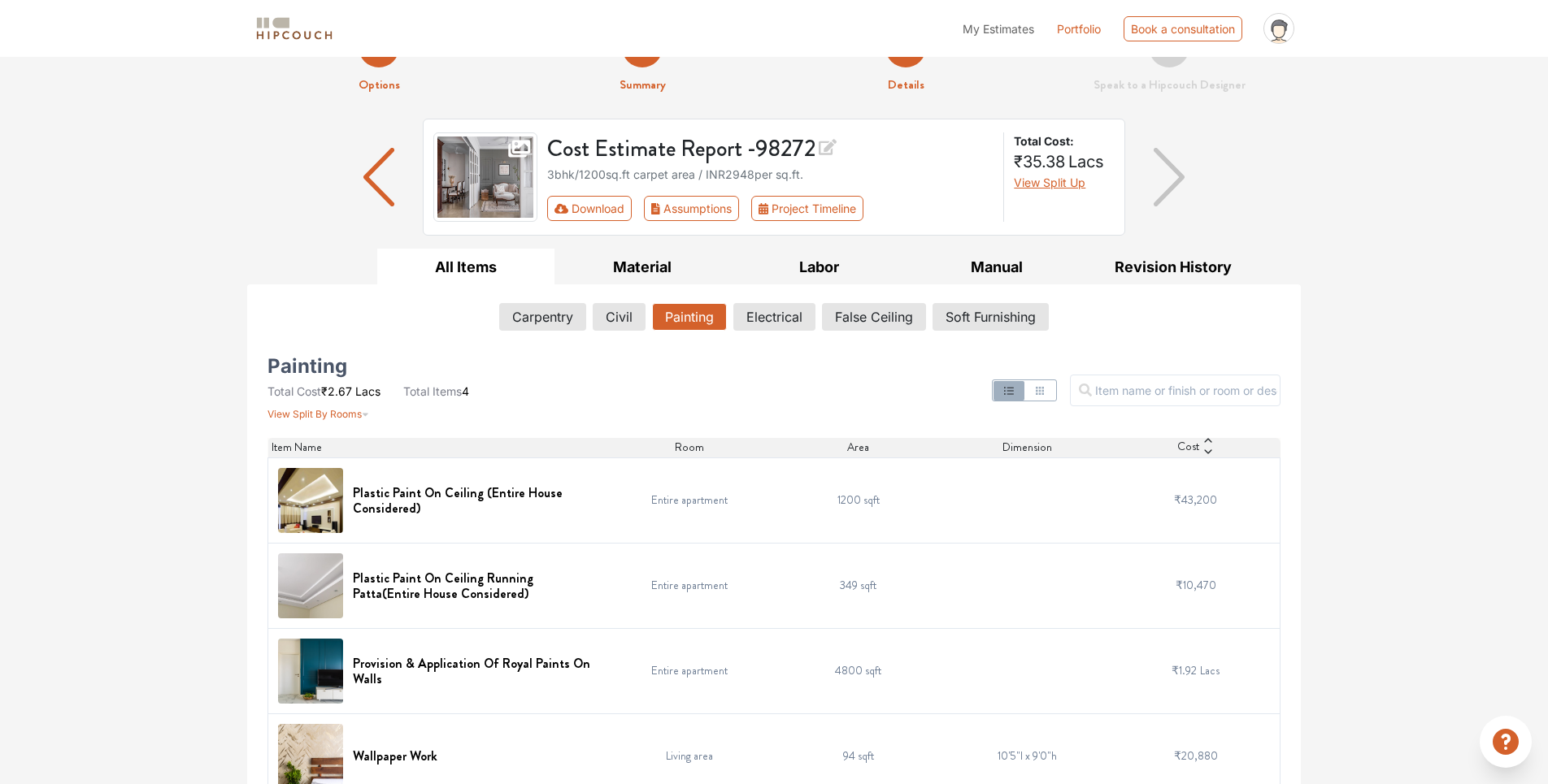
scroll to position [77, 0]
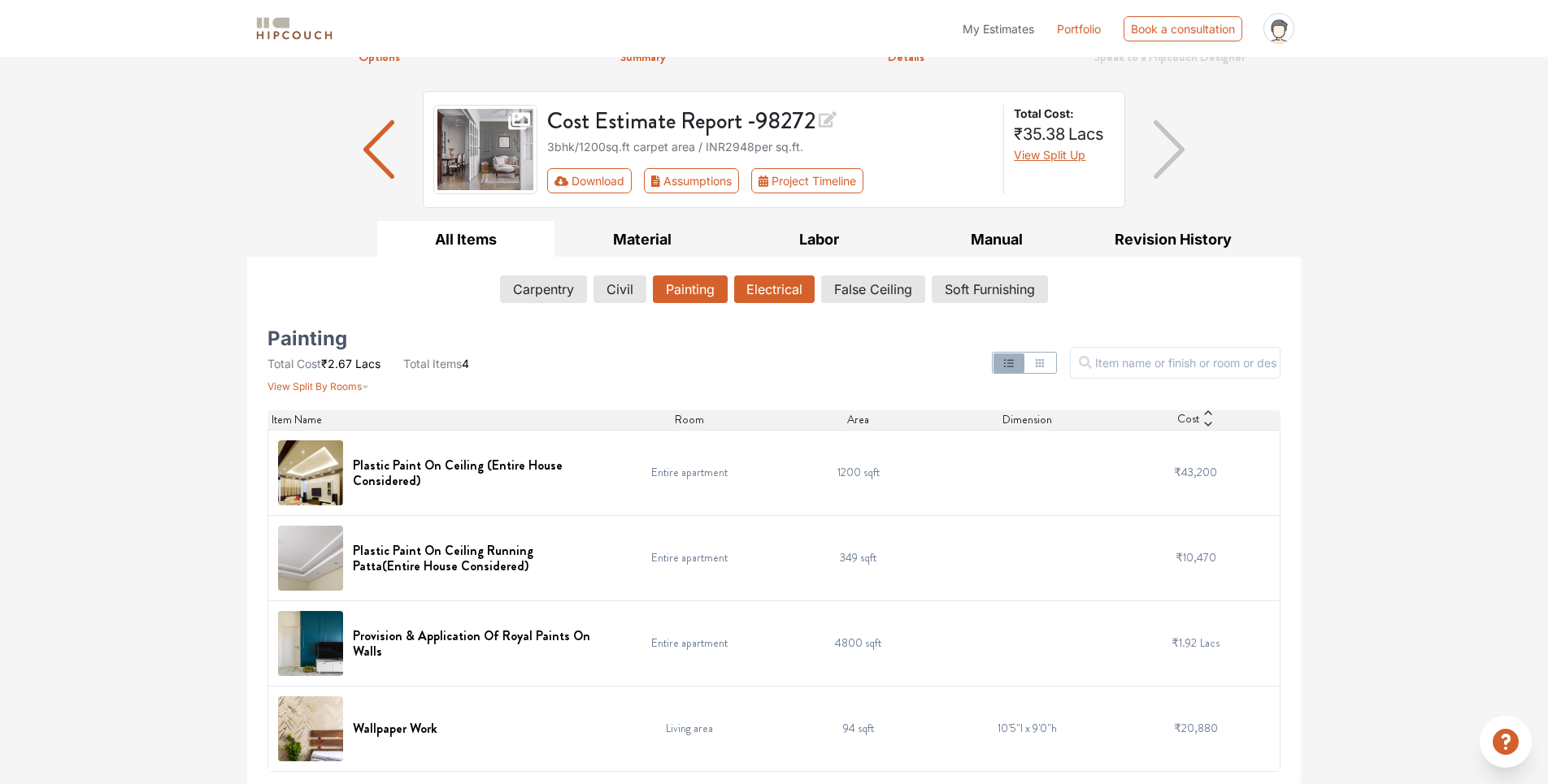
click at [756, 287] on button "Electrical" at bounding box center [774, 289] width 80 height 28
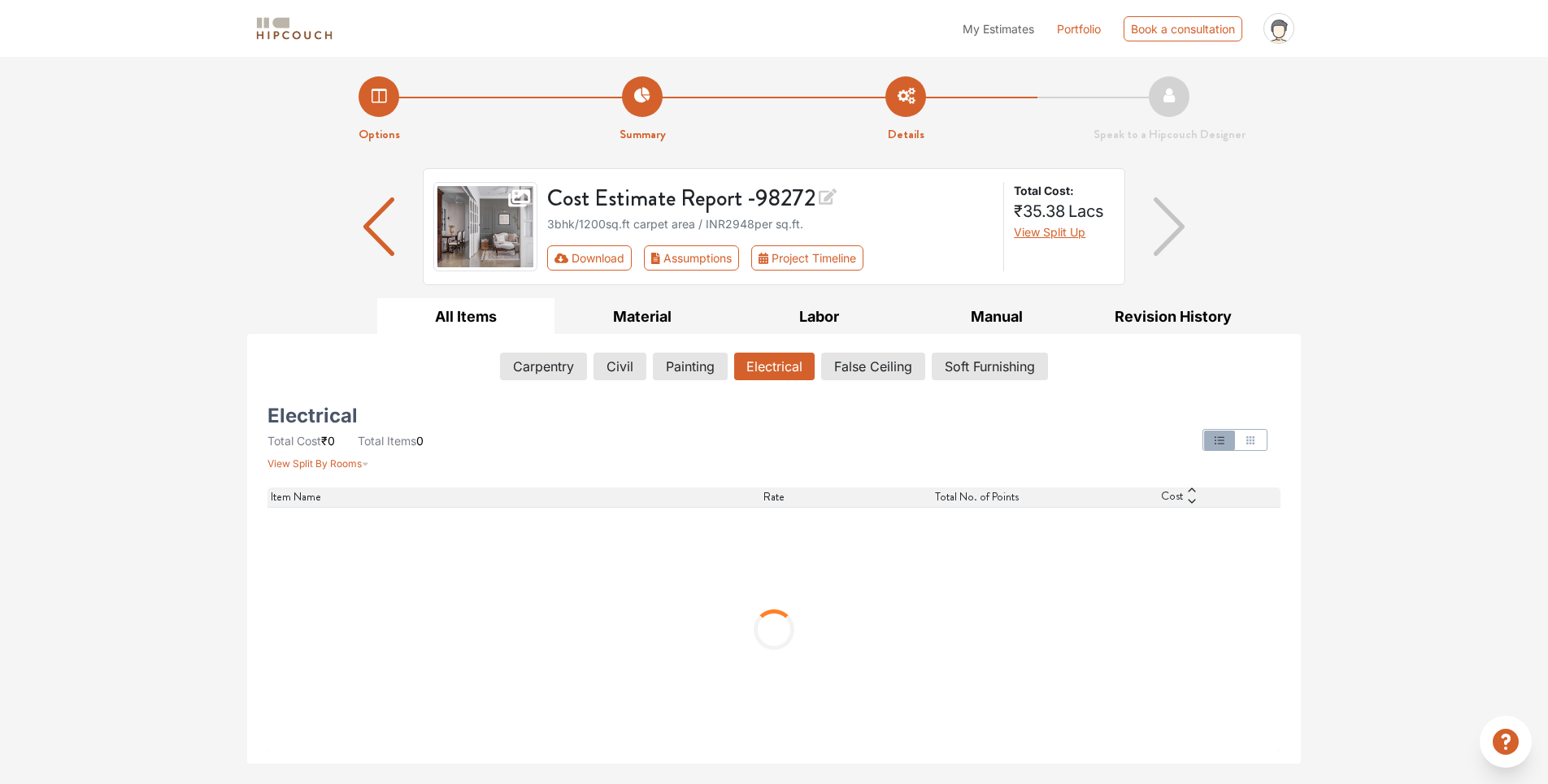
scroll to position [0, 0]
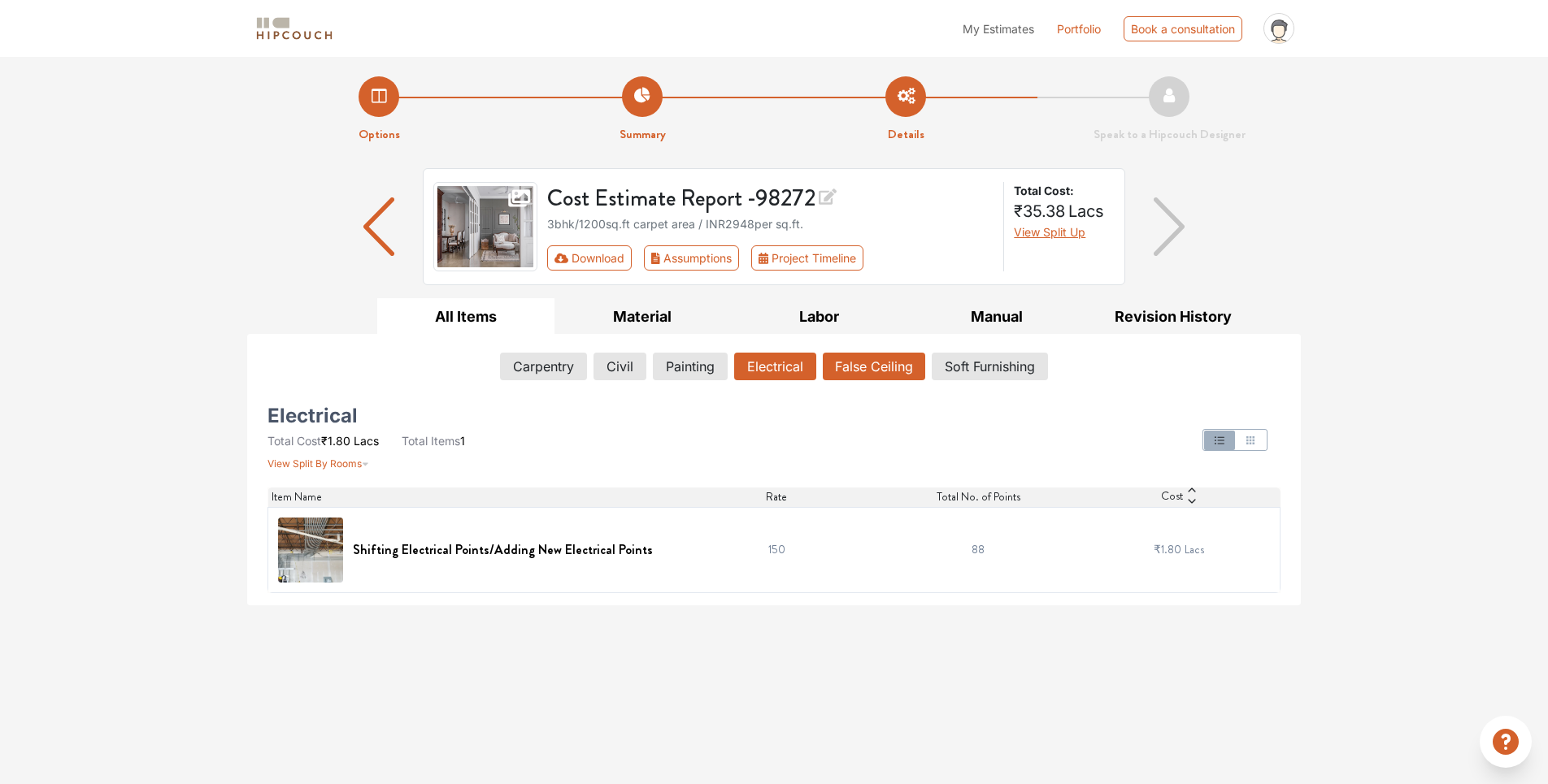
click at [904, 373] on button "False Ceiling" at bounding box center [873, 366] width 102 height 28
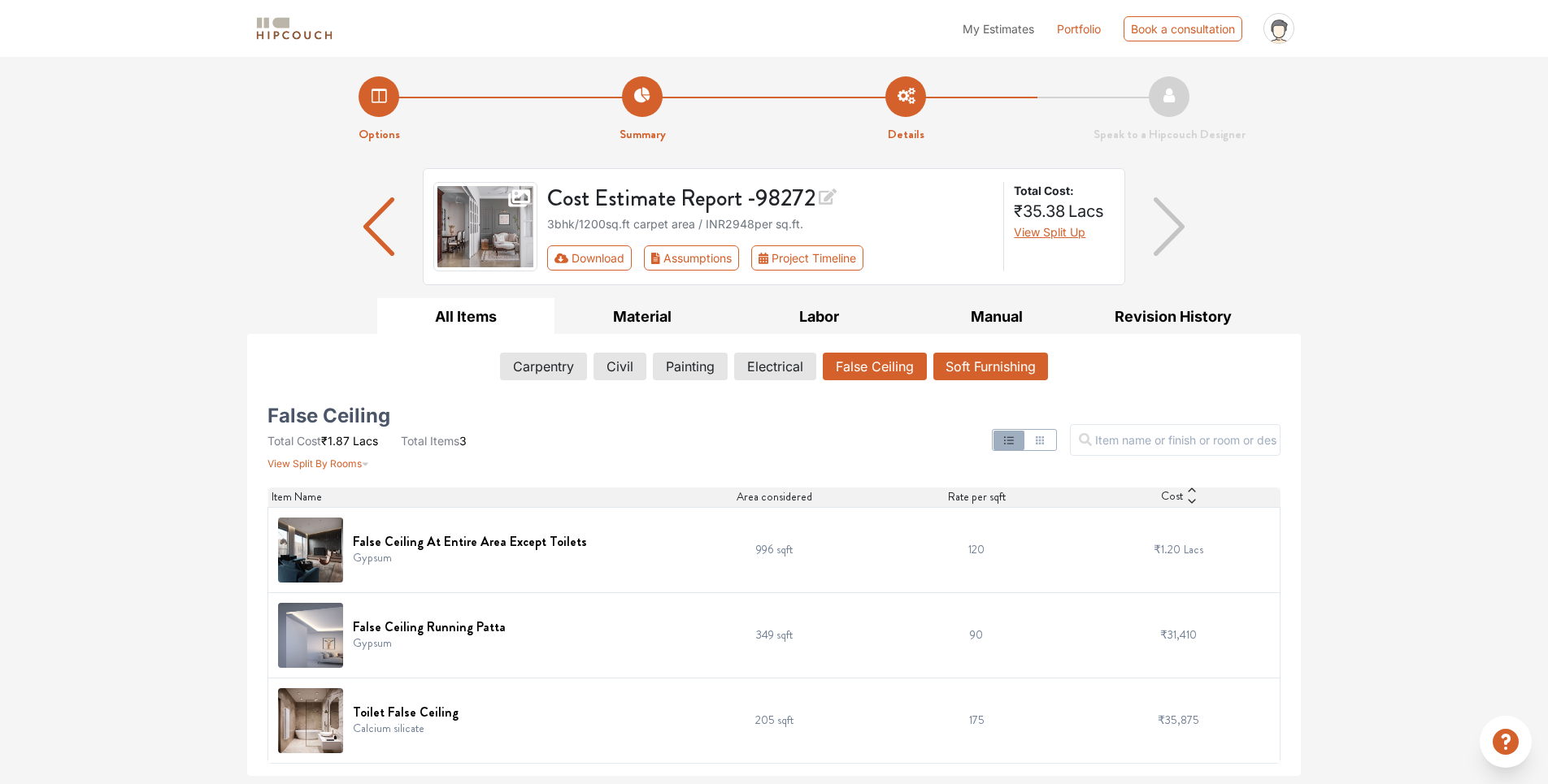
click at [974, 363] on button "Soft Furnishing" at bounding box center [990, 366] width 115 height 28
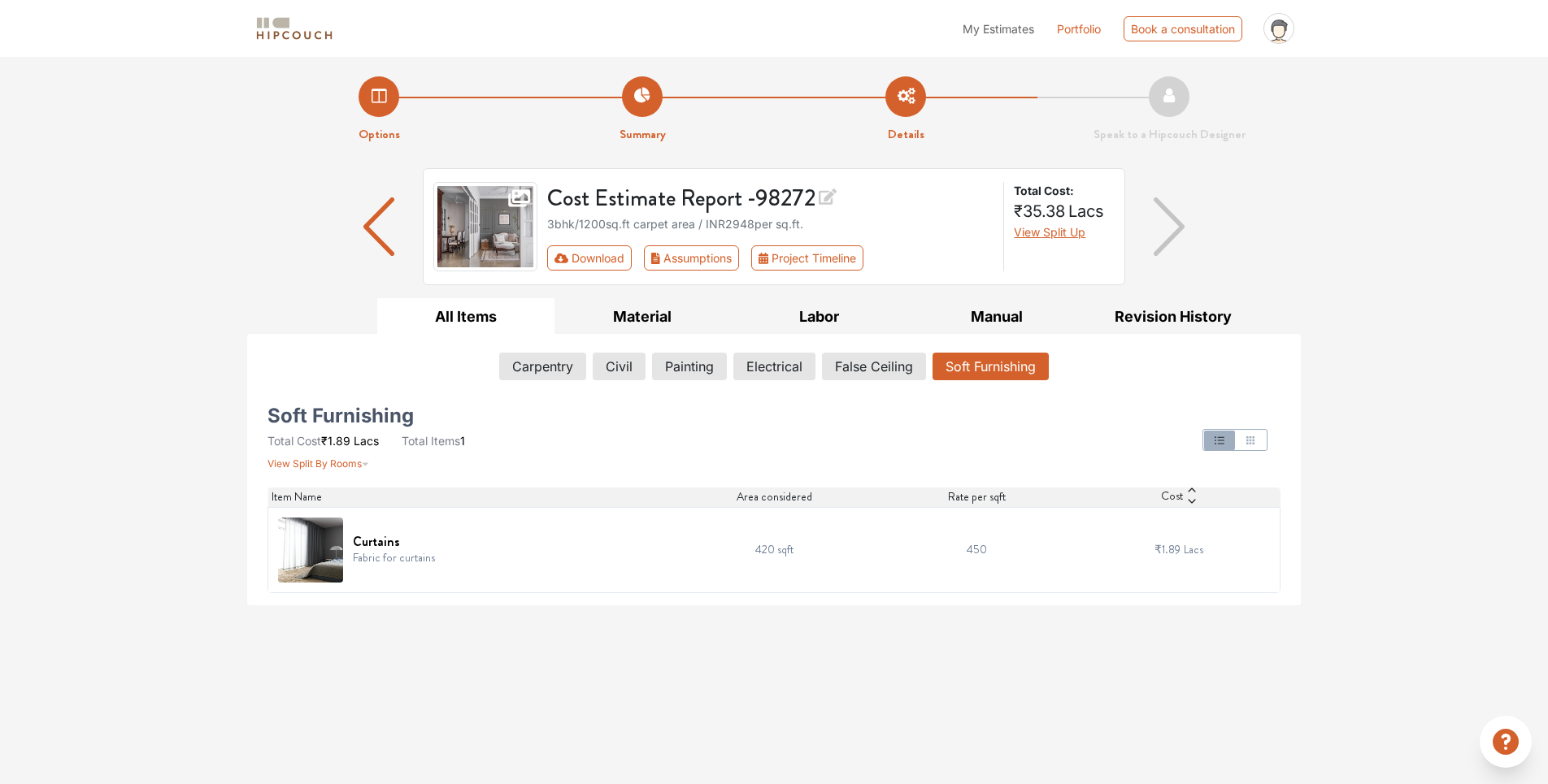
click at [767, 555] on td "420 sqft" at bounding box center [774, 549] width 202 height 86
click at [768, 554] on td "420 sqft" at bounding box center [774, 549] width 202 height 86
click at [1194, 491] on icon at bounding box center [1192, 490] width 11 height 11
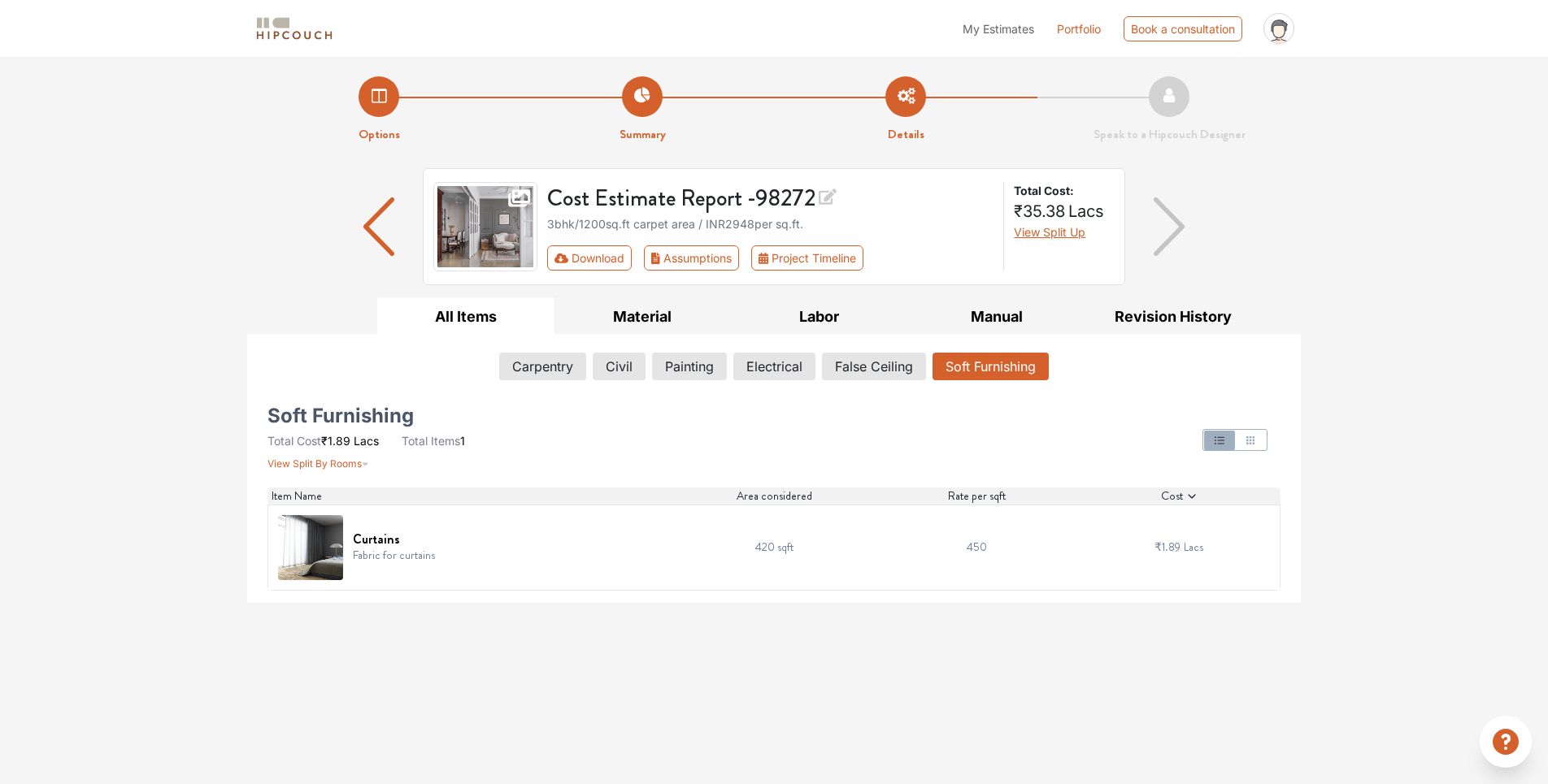
click at [1190, 498] on icon at bounding box center [1191, 496] width 7 height 4
click at [1191, 497] on icon at bounding box center [1192, 496] width 11 height 11
click at [556, 383] on div "Carpentry Civil Painting Electrical False Ceiling Soft Furnishing" at bounding box center [774, 369] width 1013 height 34
click at [554, 377] on button "Carpentry" at bounding box center [542, 366] width 86 height 28
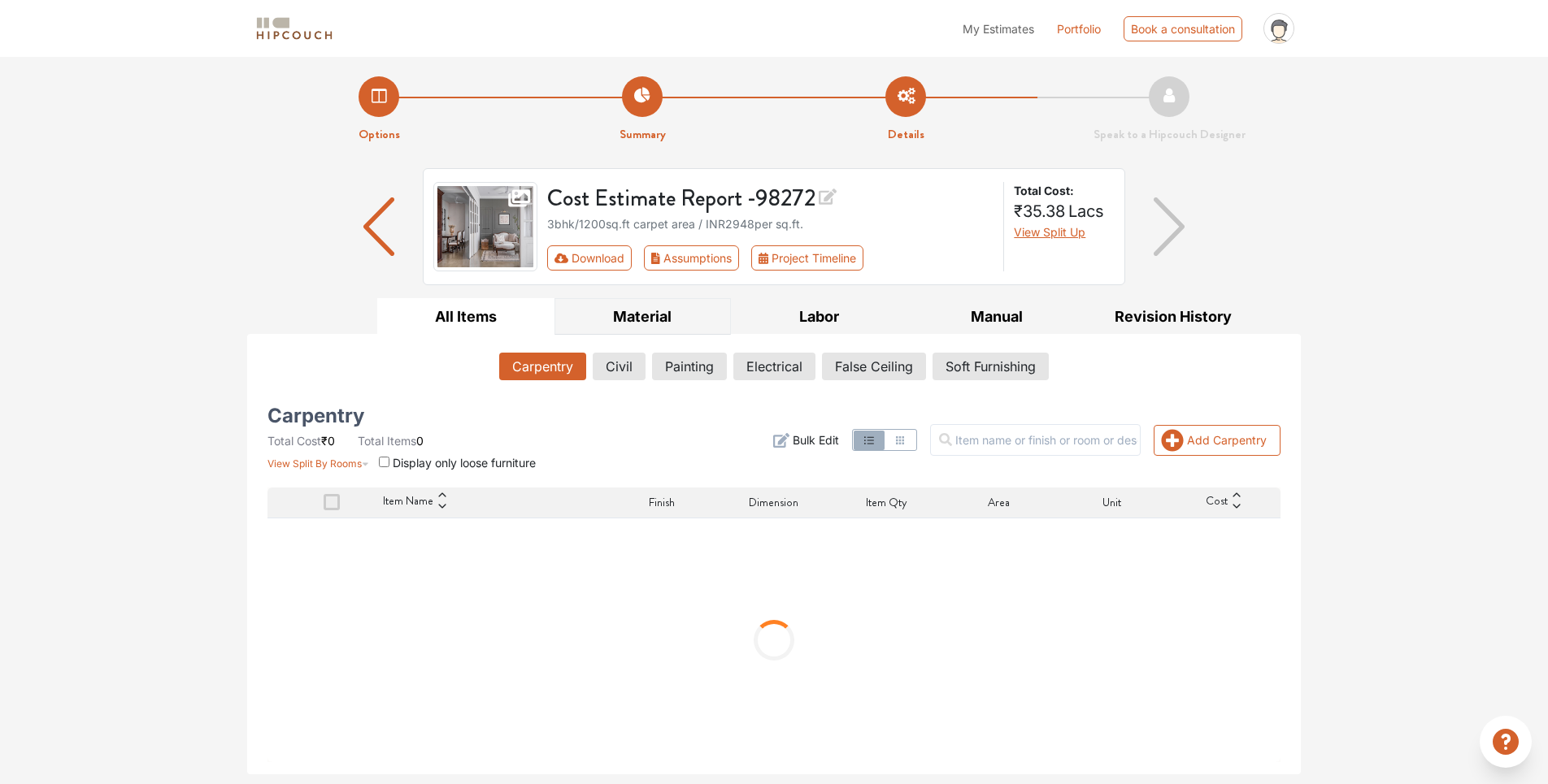
click at [655, 320] on button "Material" at bounding box center [642, 317] width 178 height 37
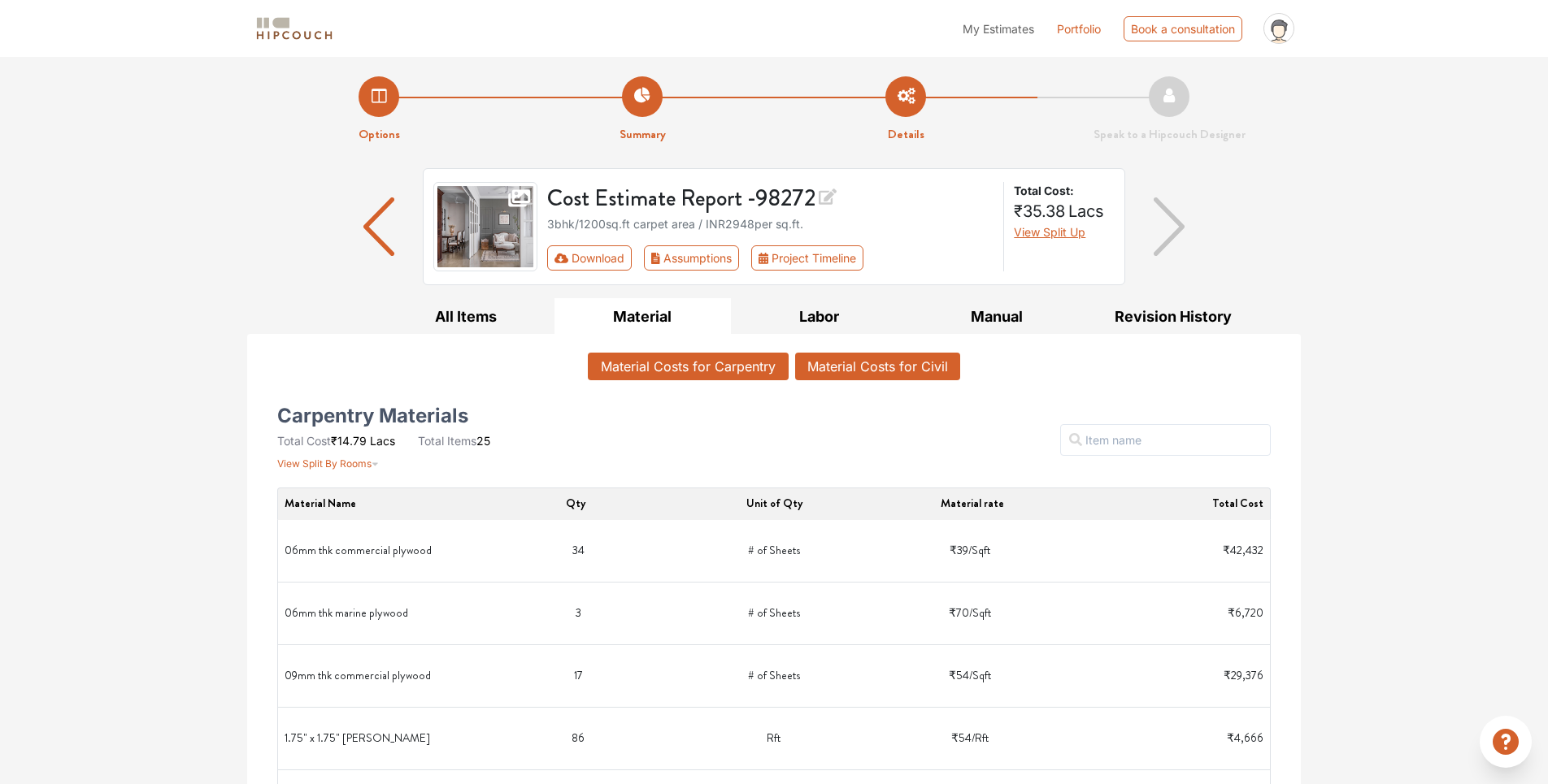
click at [928, 366] on button "Material Costs for Civil" at bounding box center [877, 366] width 165 height 28
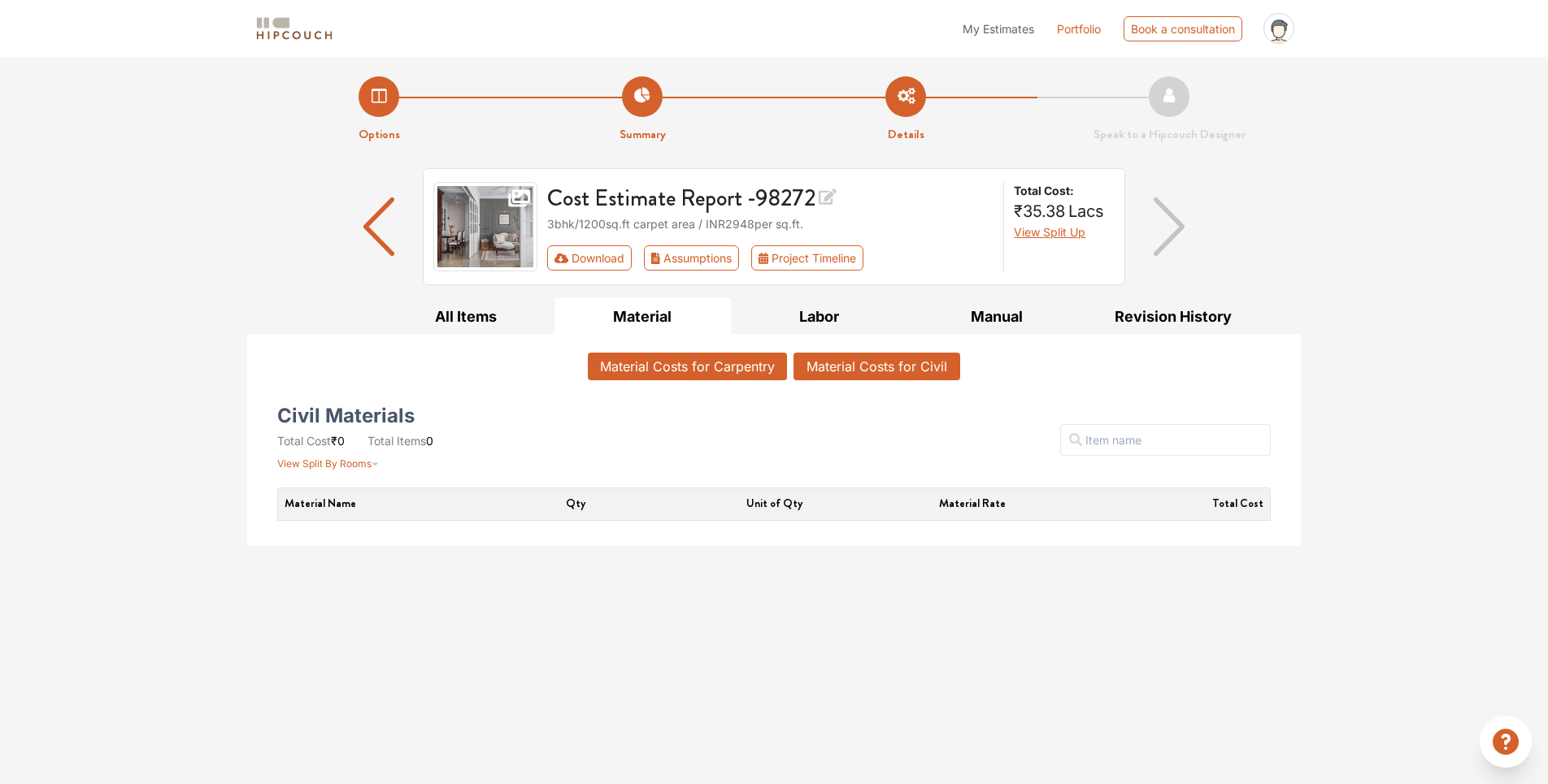
click at [746, 367] on button "Material Costs for Carpentry" at bounding box center [687, 366] width 199 height 28
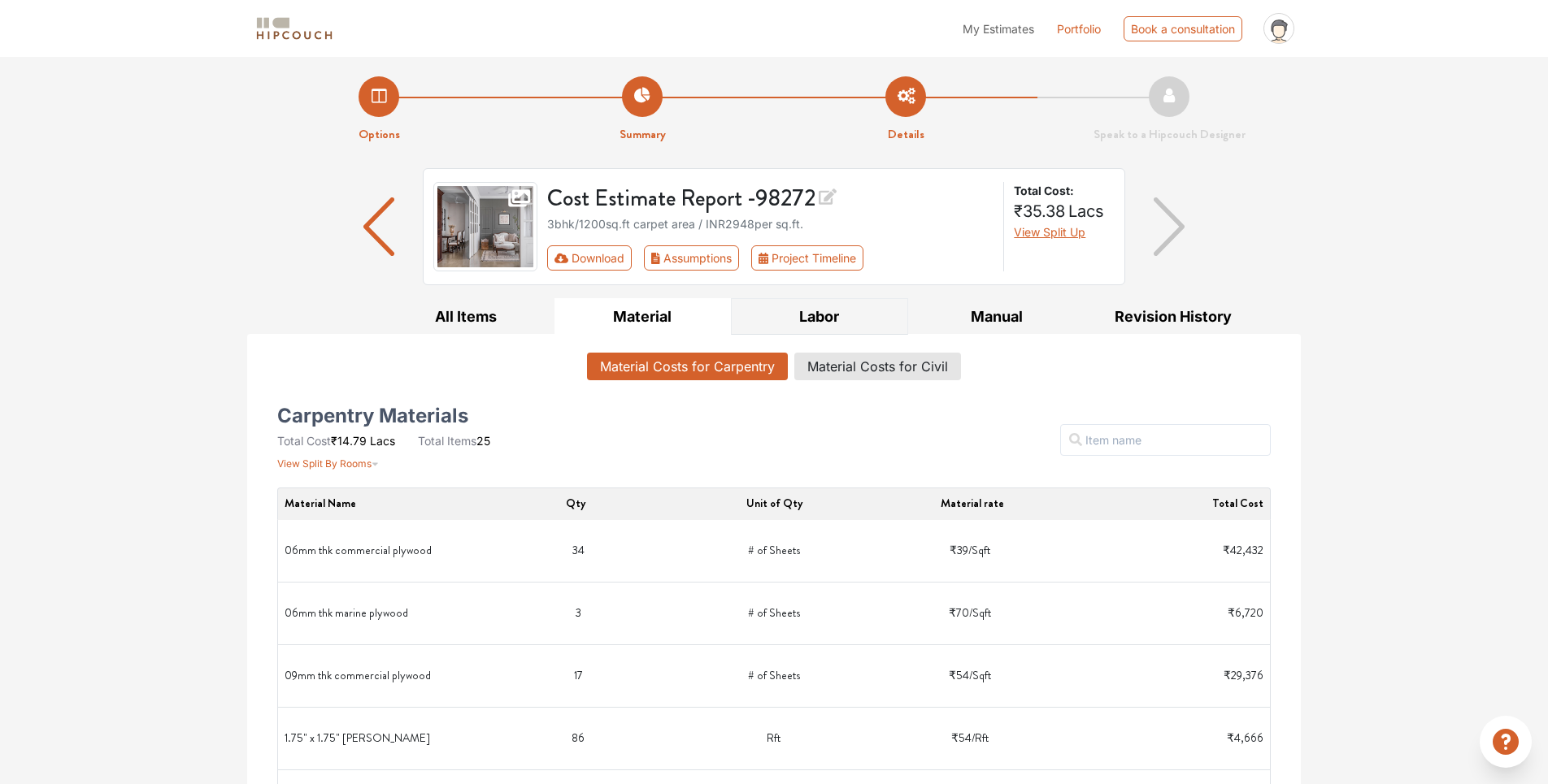
click at [825, 314] on button "Labor" at bounding box center [819, 317] width 178 height 37
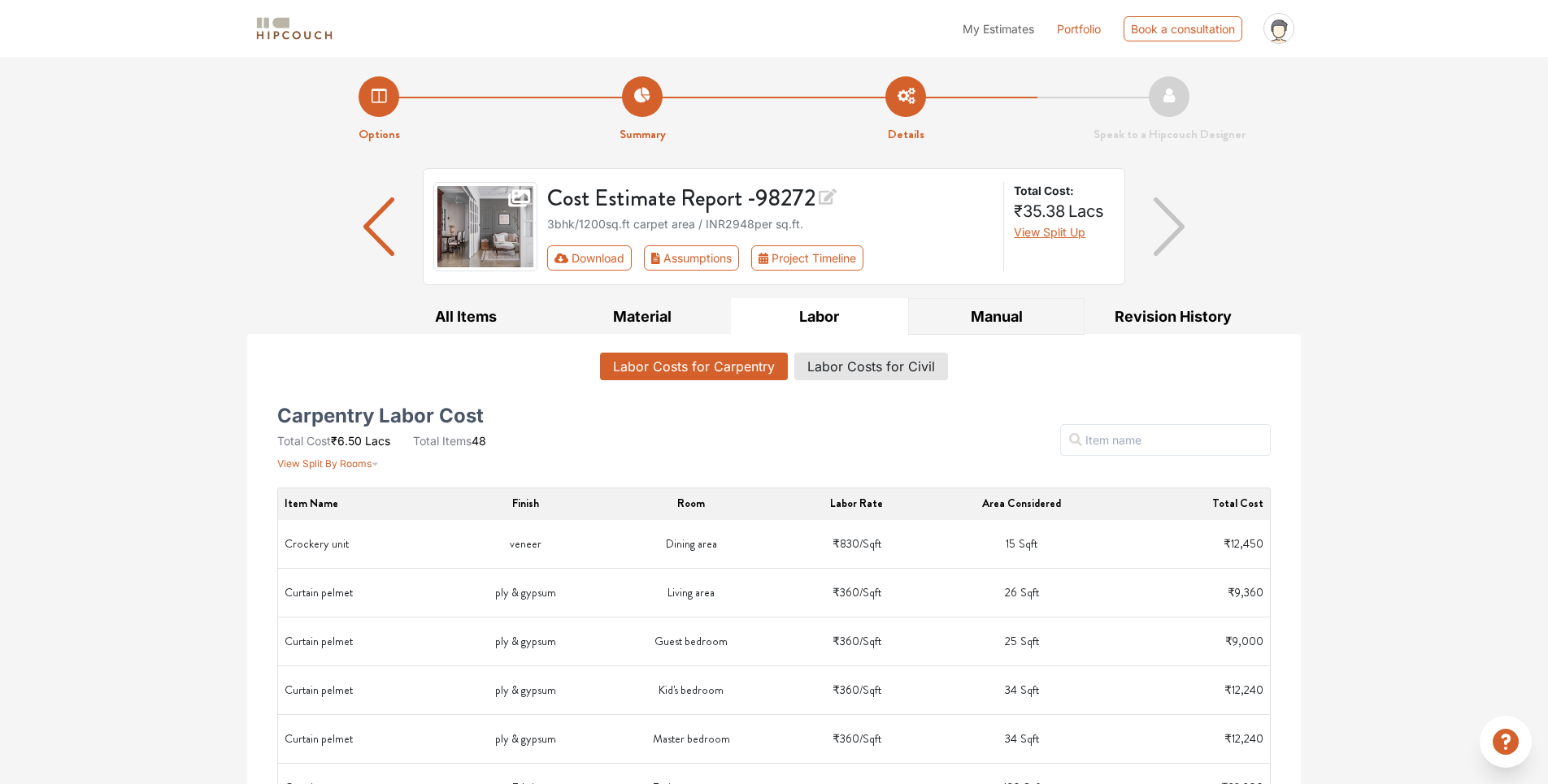
click at [997, 321] on button "Manual" at bounding box center [997, 317] width 178 height 37
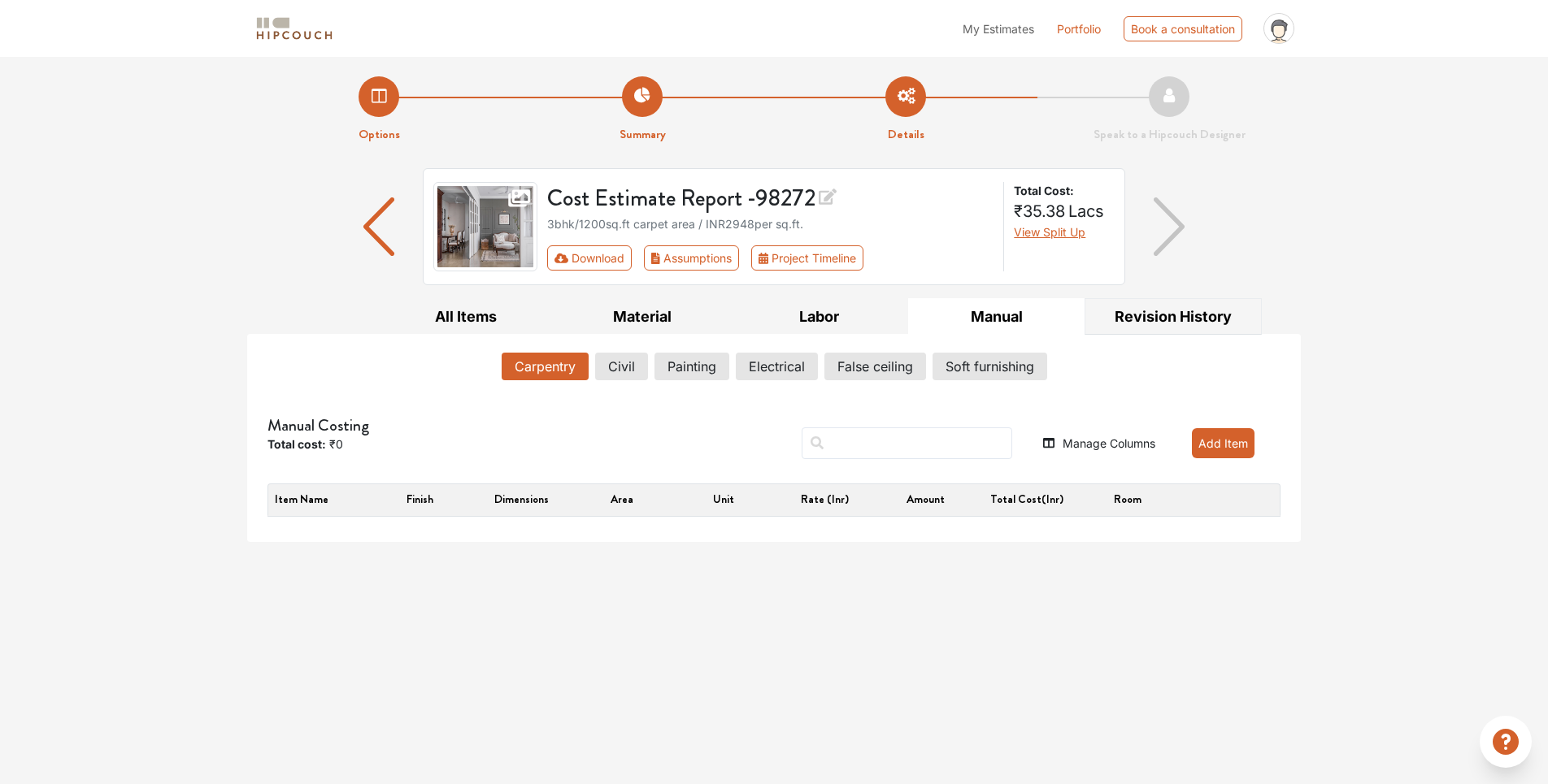
click at [1177, 309] on button "Revision History" at bounding box center [1173, 317] width 178 height 37
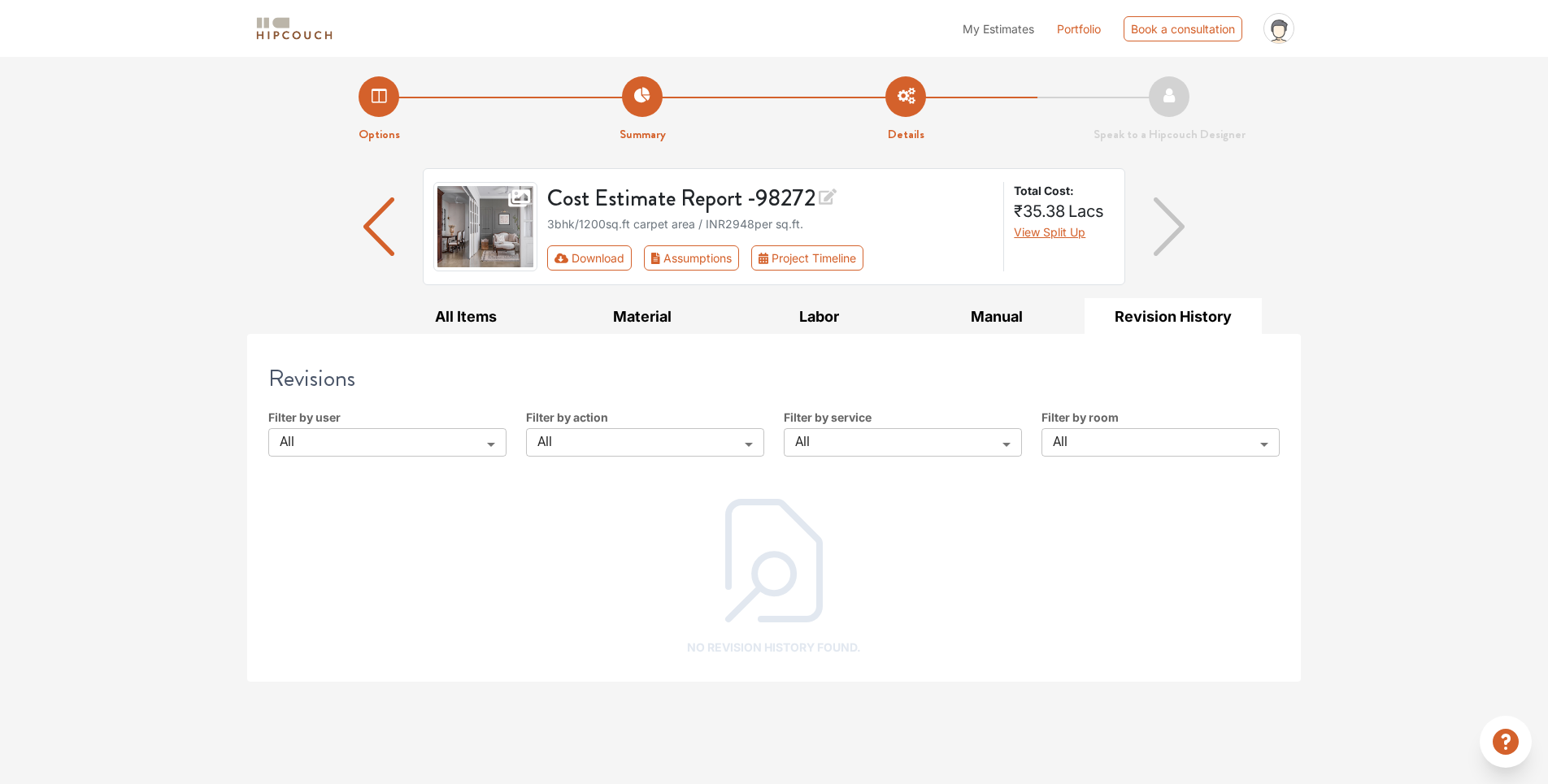
click at [239, 220] on div "Cost Estimate Report - 98272 3bhk / 1200 sq.ft carpet area / INR 2948 per sq.ft…" at bounding box center [774, 233] width 1073 height 130
click at [805, 261] on button "Project Timeline" at bounding box center [807, 258] width 112 height 25
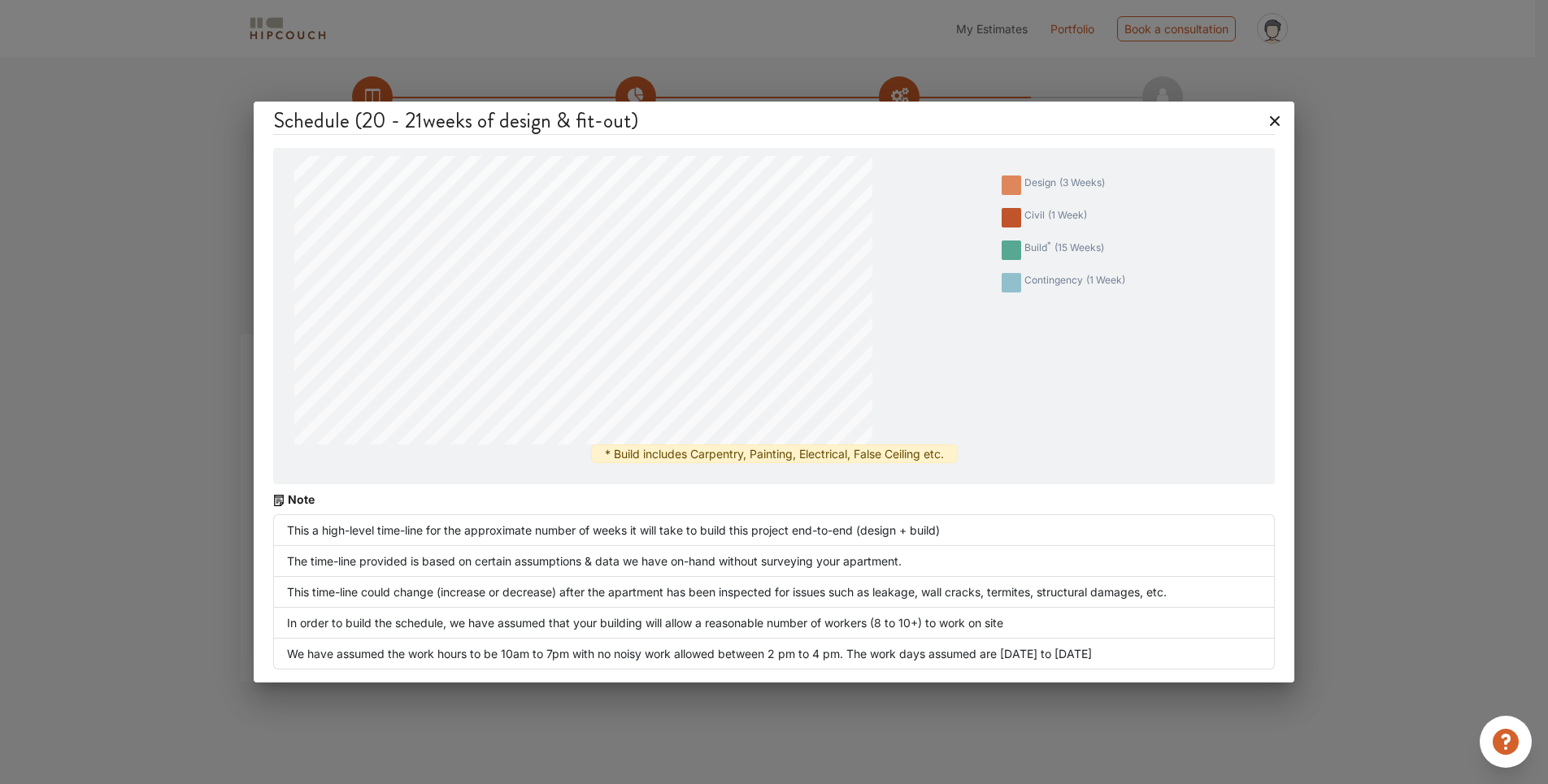
click at [170, 296] on div "Schedule ( 20 - 21 weeks of design & fit-out) design ( 3 weeks ) civil ( 1 week…" at bounding box center [774, 392] width 1548 height 784
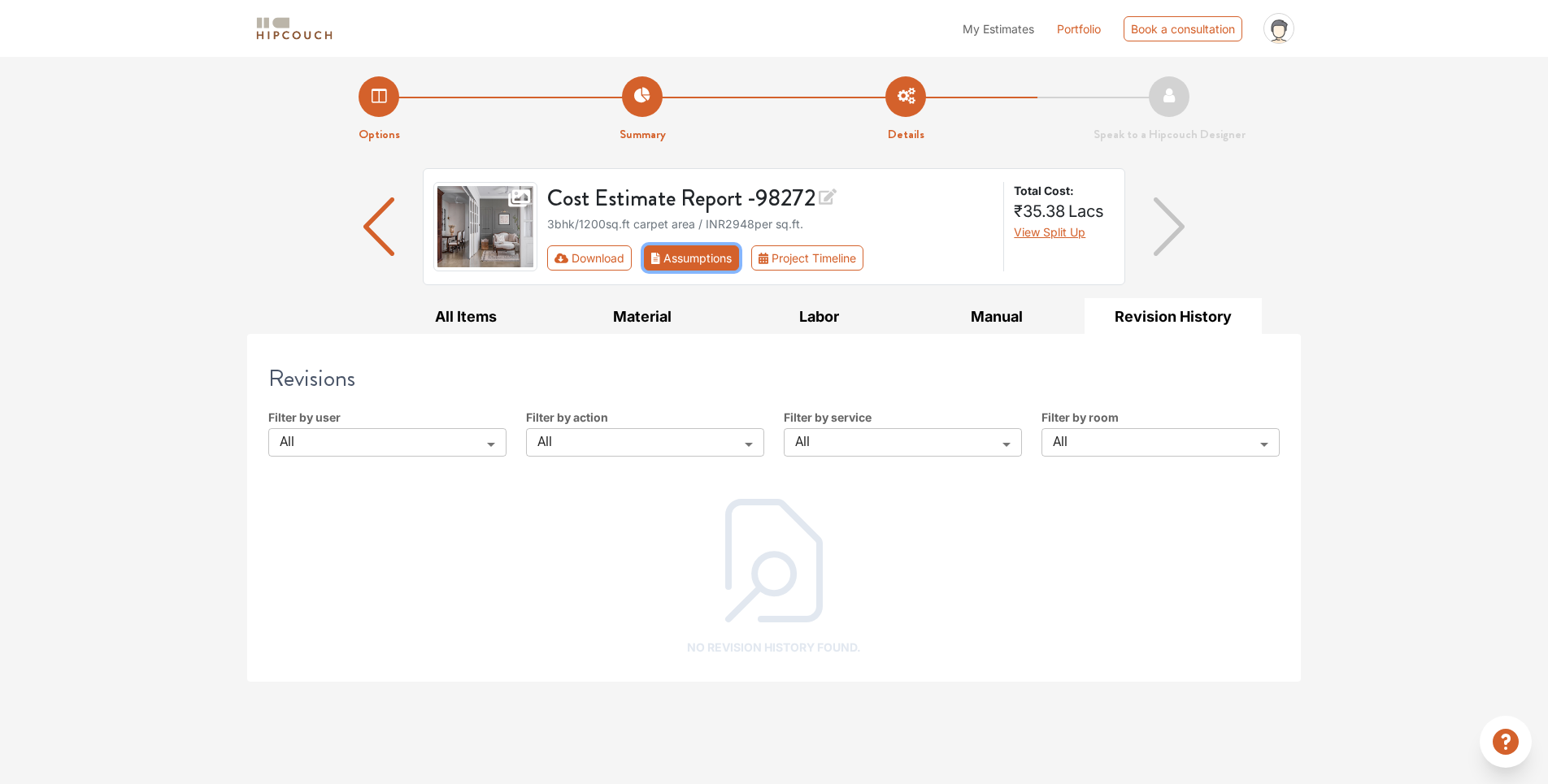
click at [699, 254] on button "Assumptions" at bounding box center [691, 258] width 95 height 25
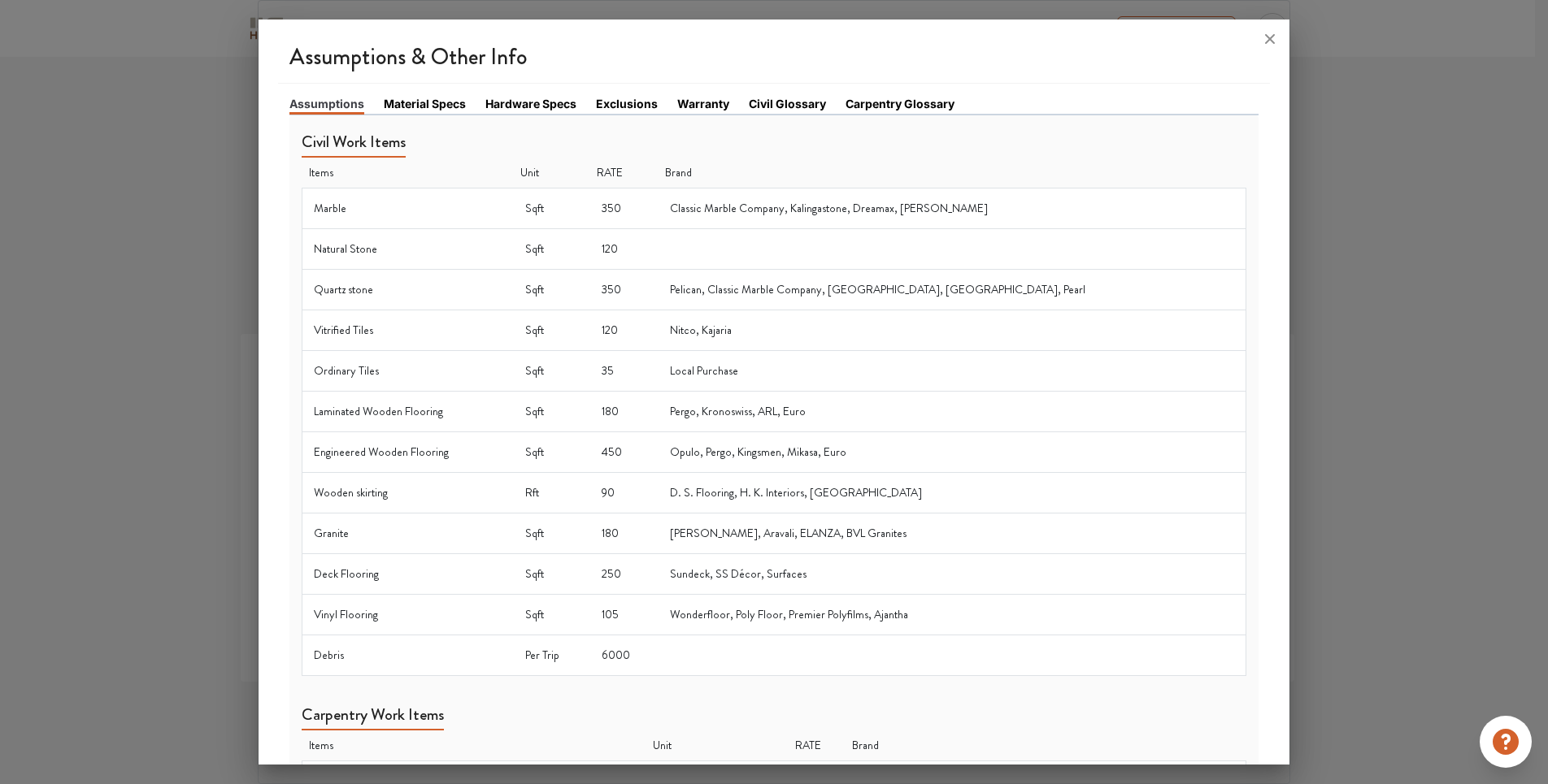
click at [533, 100] on link "Hardware Specs" at bounding box center [530, 103] width 91 height 17
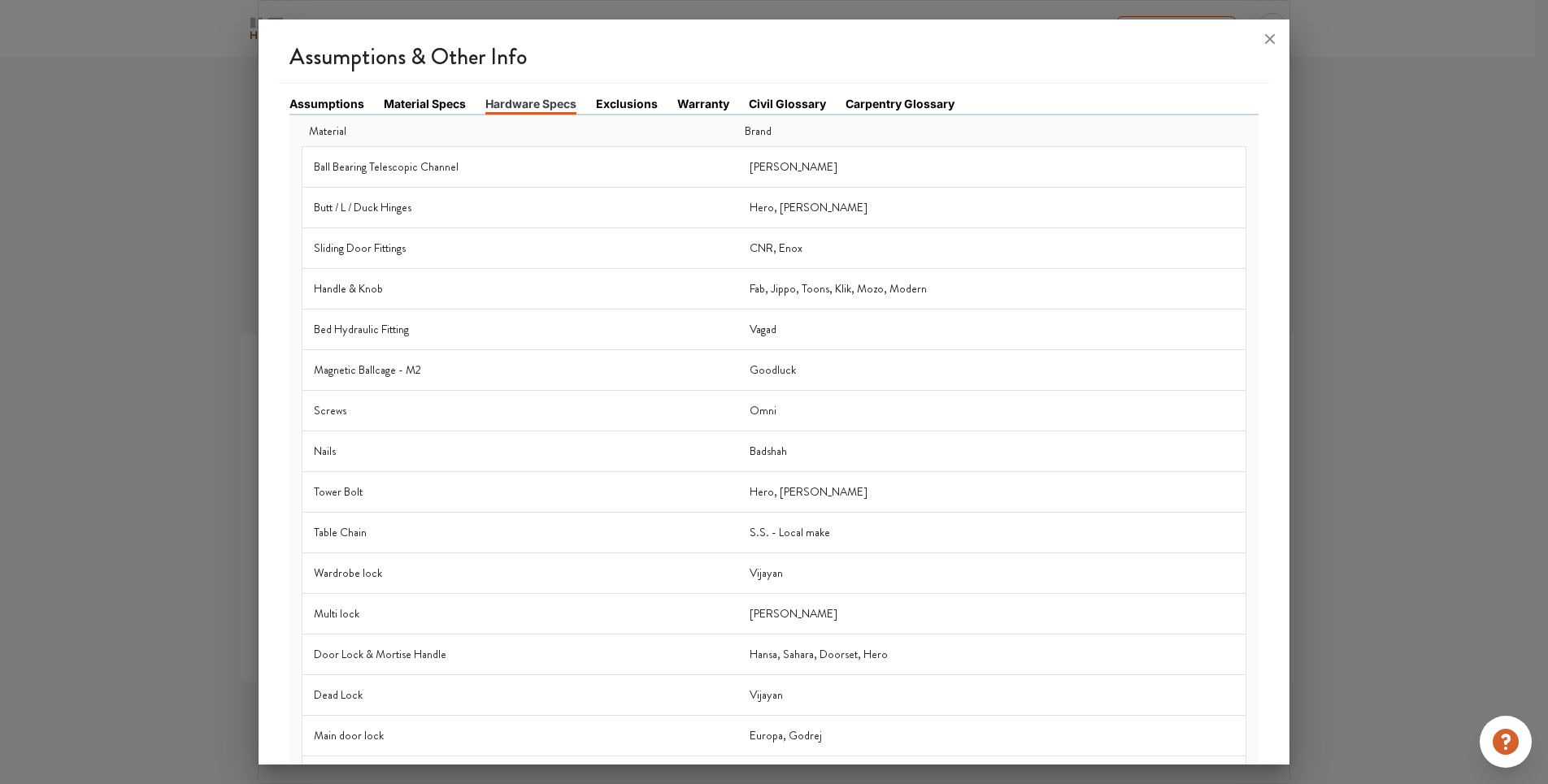
click at [437, 101] on link "Material Specs" at bounding box center [424, 103] width 82 height 17
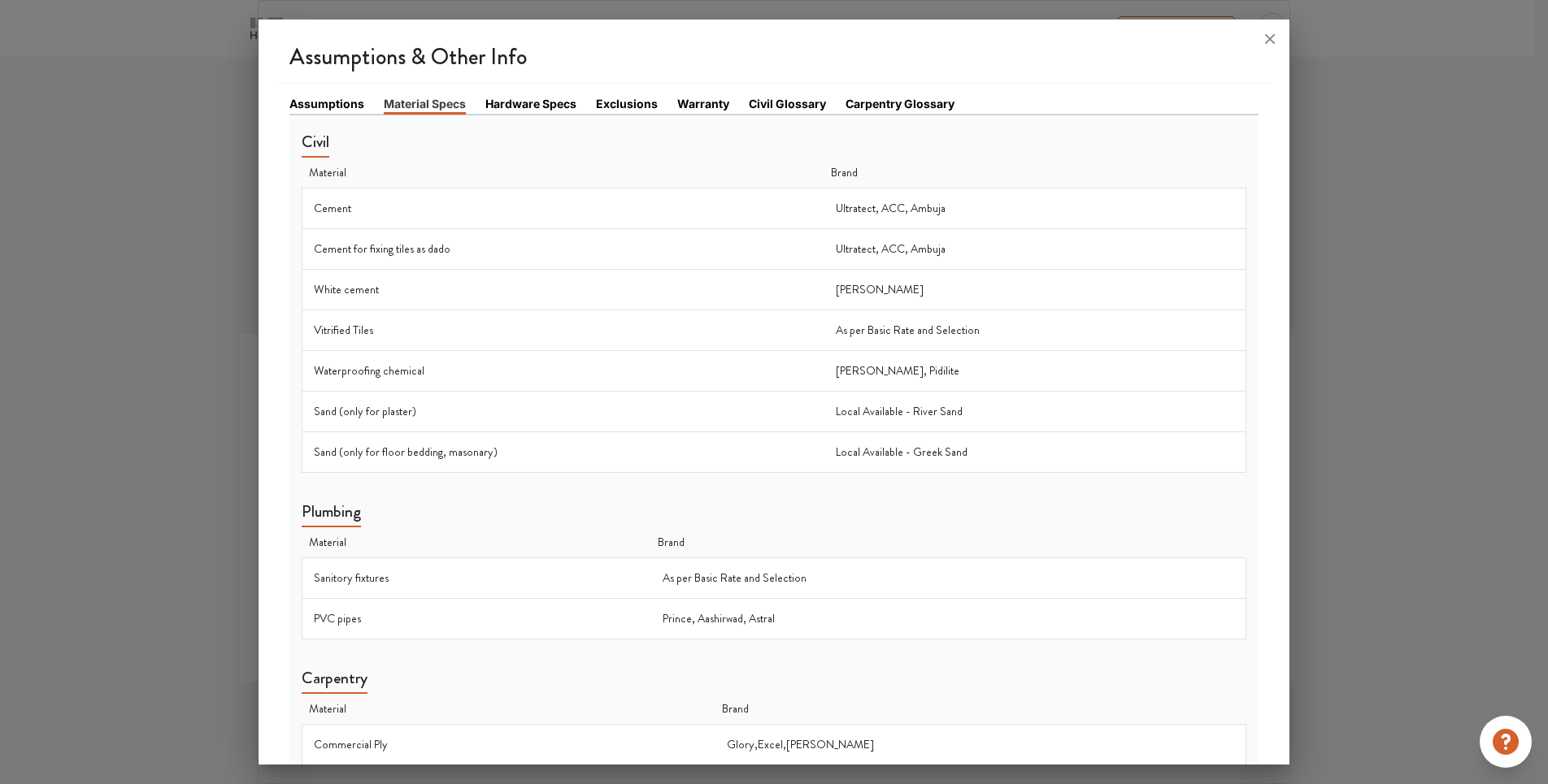
click at [317, 110] on link "Assumptions" at bounding box center [326, 103] width 75 height 17
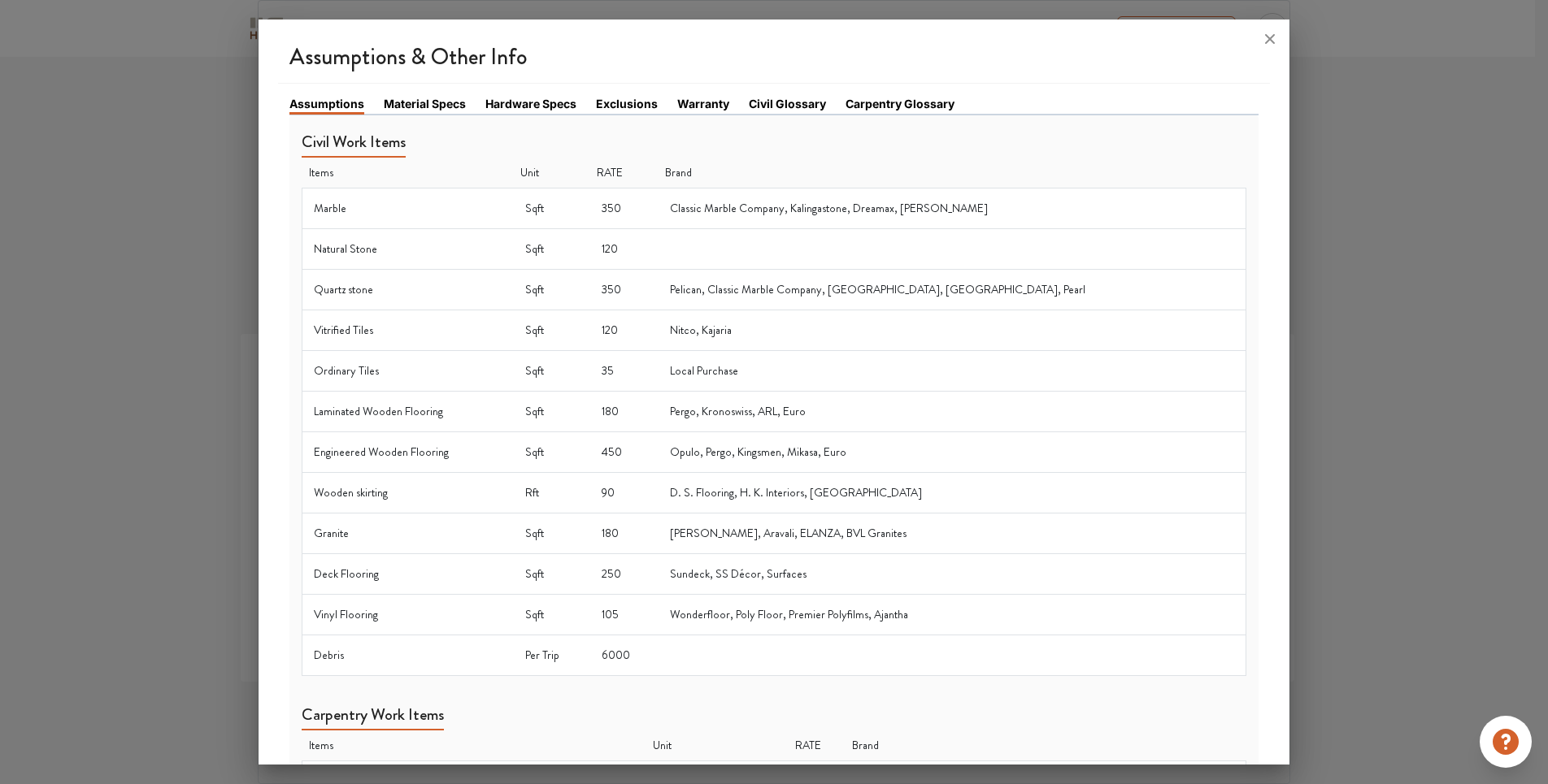
click at [319, 108] on link "Assumptions" at bounding box center [326, 104] width 75 height 19
click at [1427, 385] on div at bounding box center [774, 392] width 1548 height 784
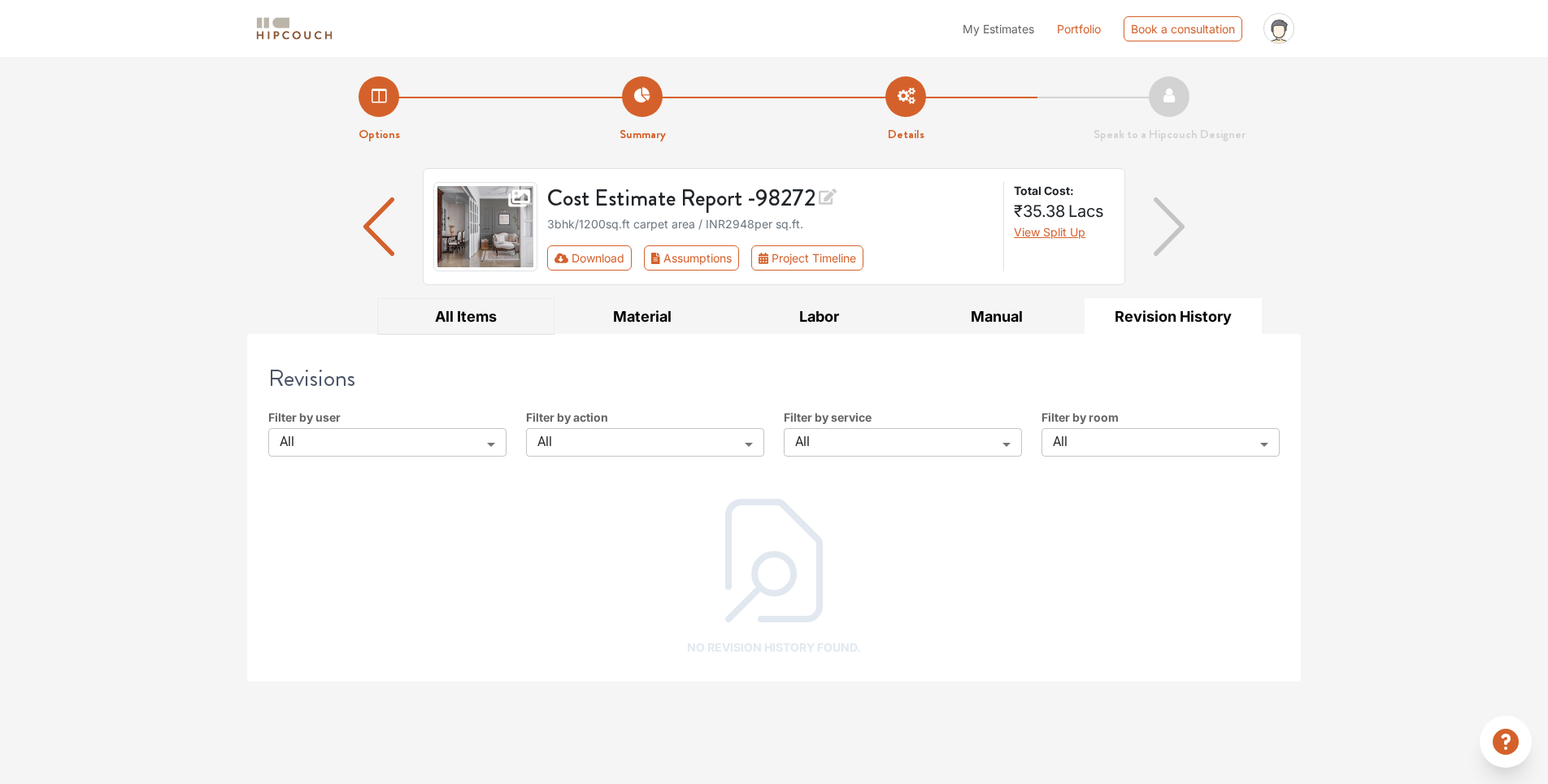
click at [500, 317] on button "All Items" at bounding box center [466, 317] width 178 height 37
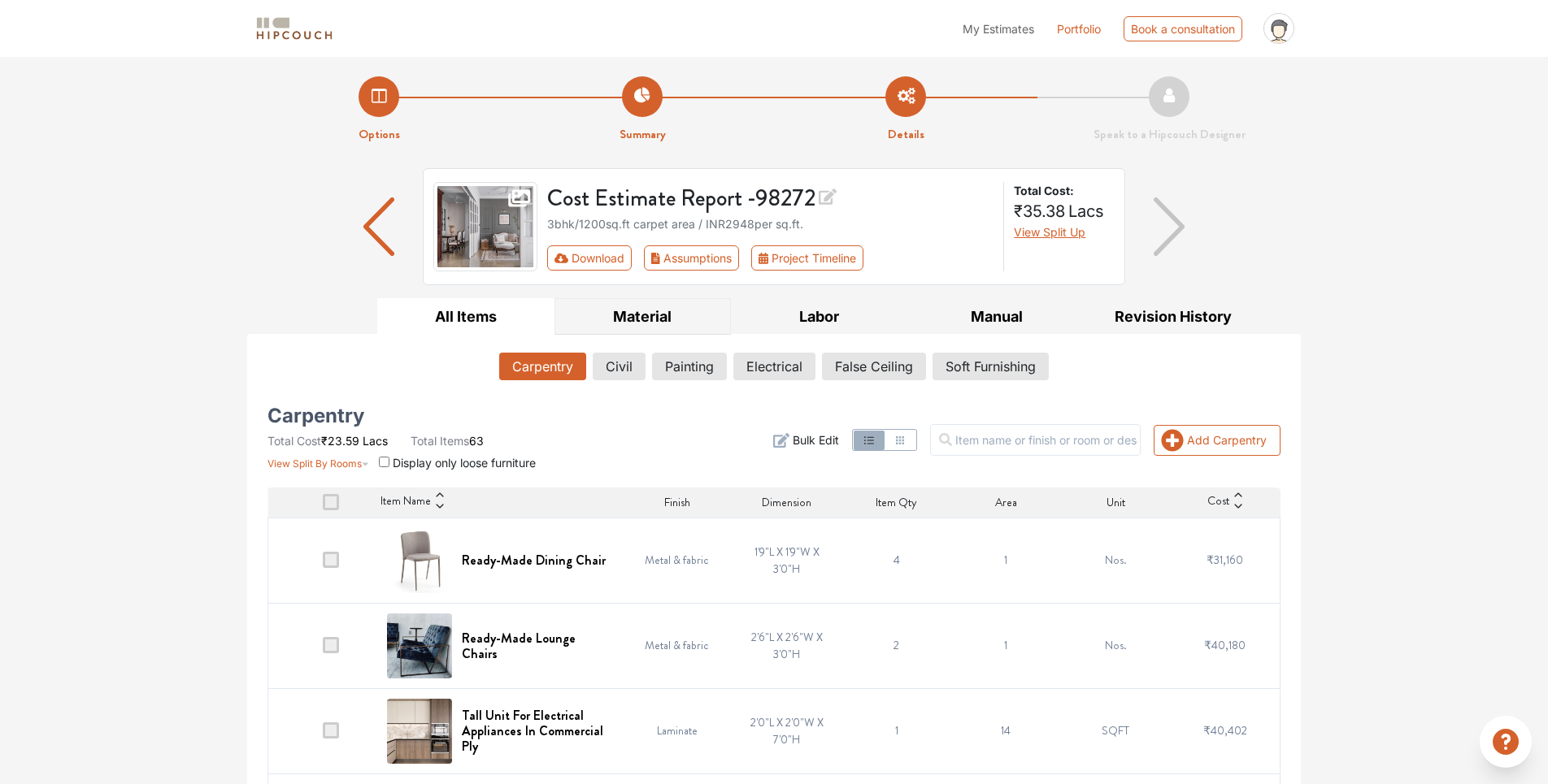
click at [628, 310] on button "Material" at bounding box center [642, 317] width 178 height 37
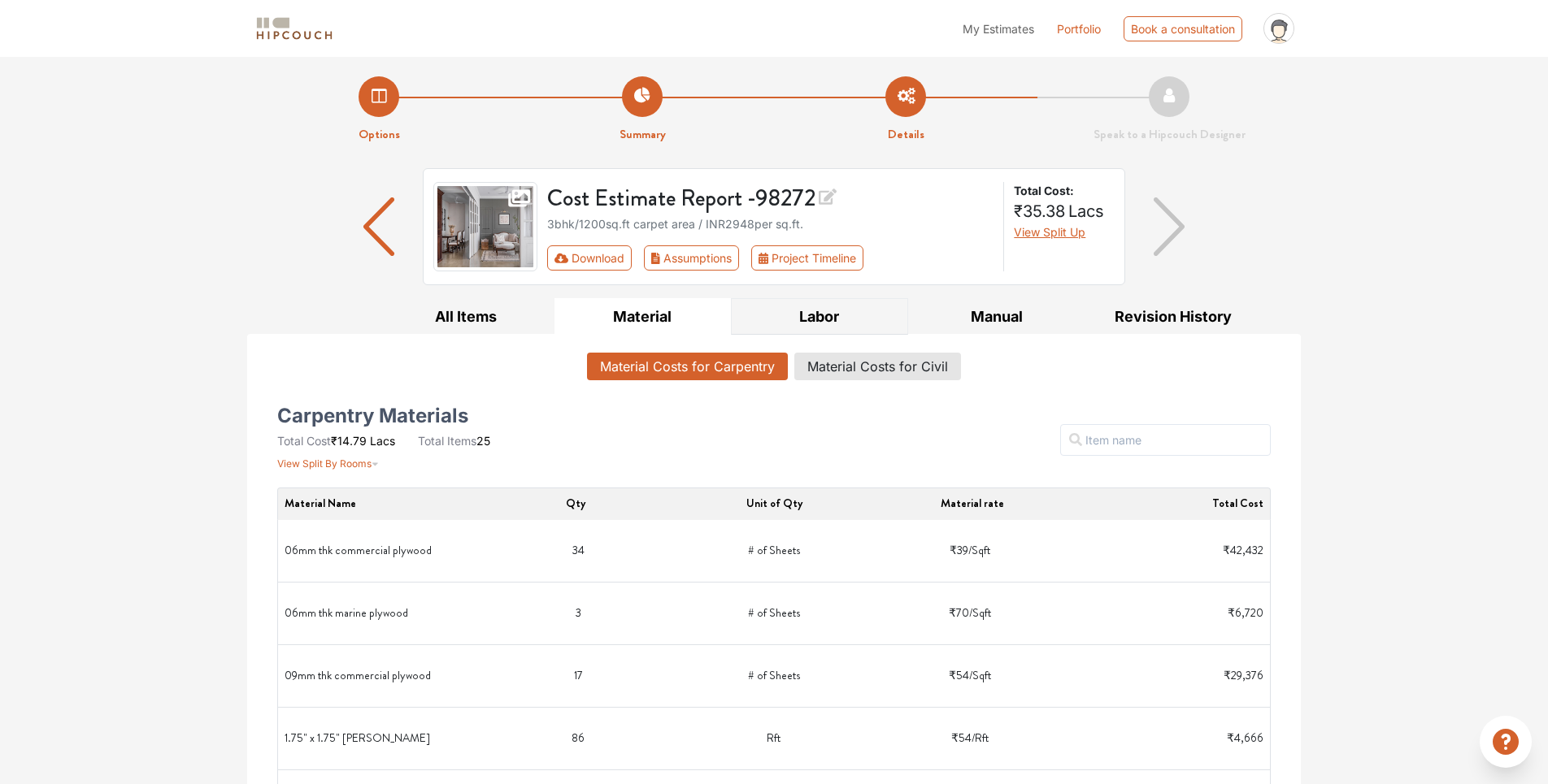
click at [832, 306] on button "Labor" at bounding box center [819, 317] width 178 height 37
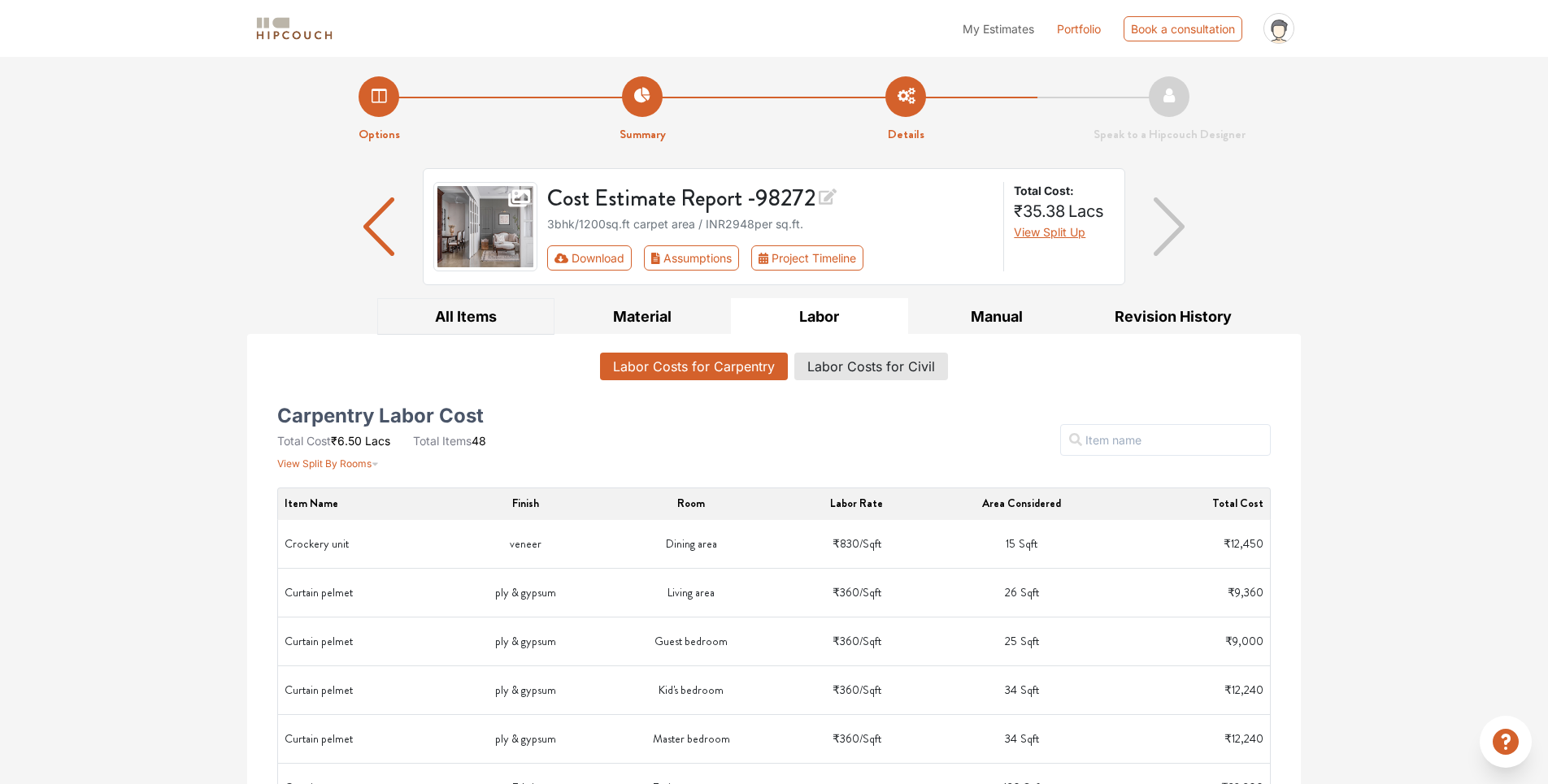
click at [449, 320] on button "All Items" at bounding box center [466, 317] width 178 height 37
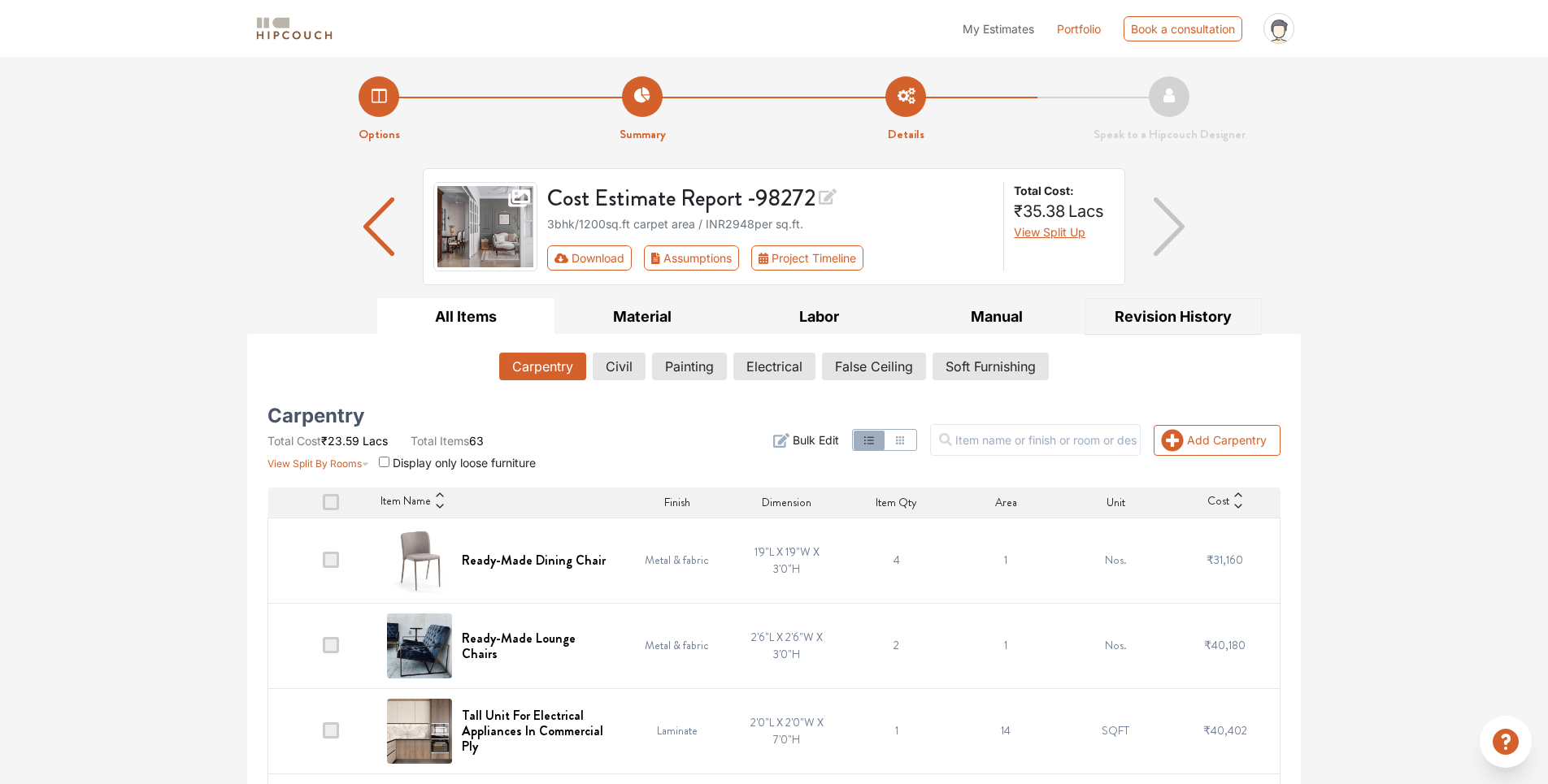
click at [1150, 317] on button "Revision History" at bounding box center [1173, 317] width 178 height 37
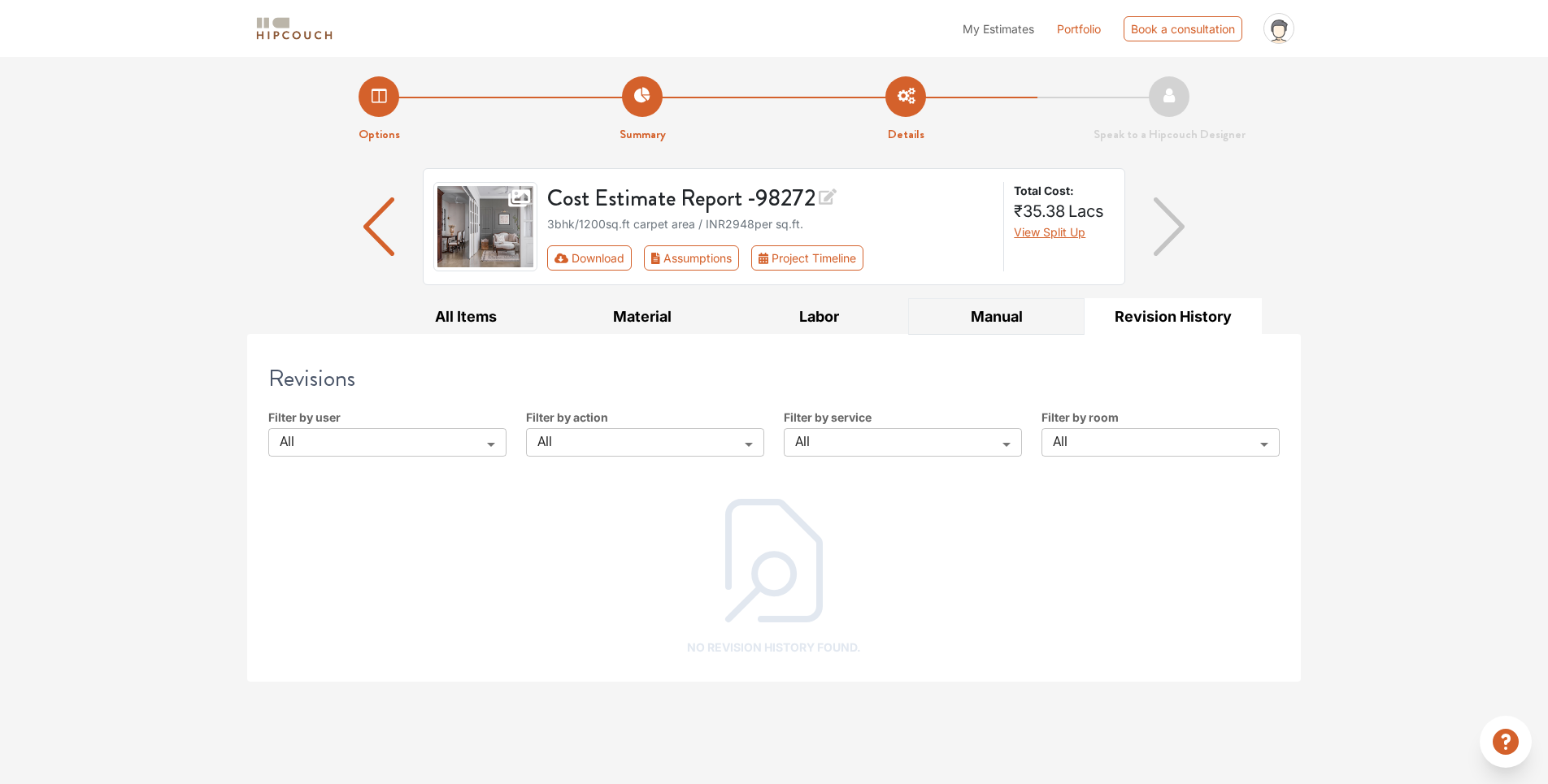
click at [999, 316] on button "Manual" at bounding box center [997, 317] width 178 height 37
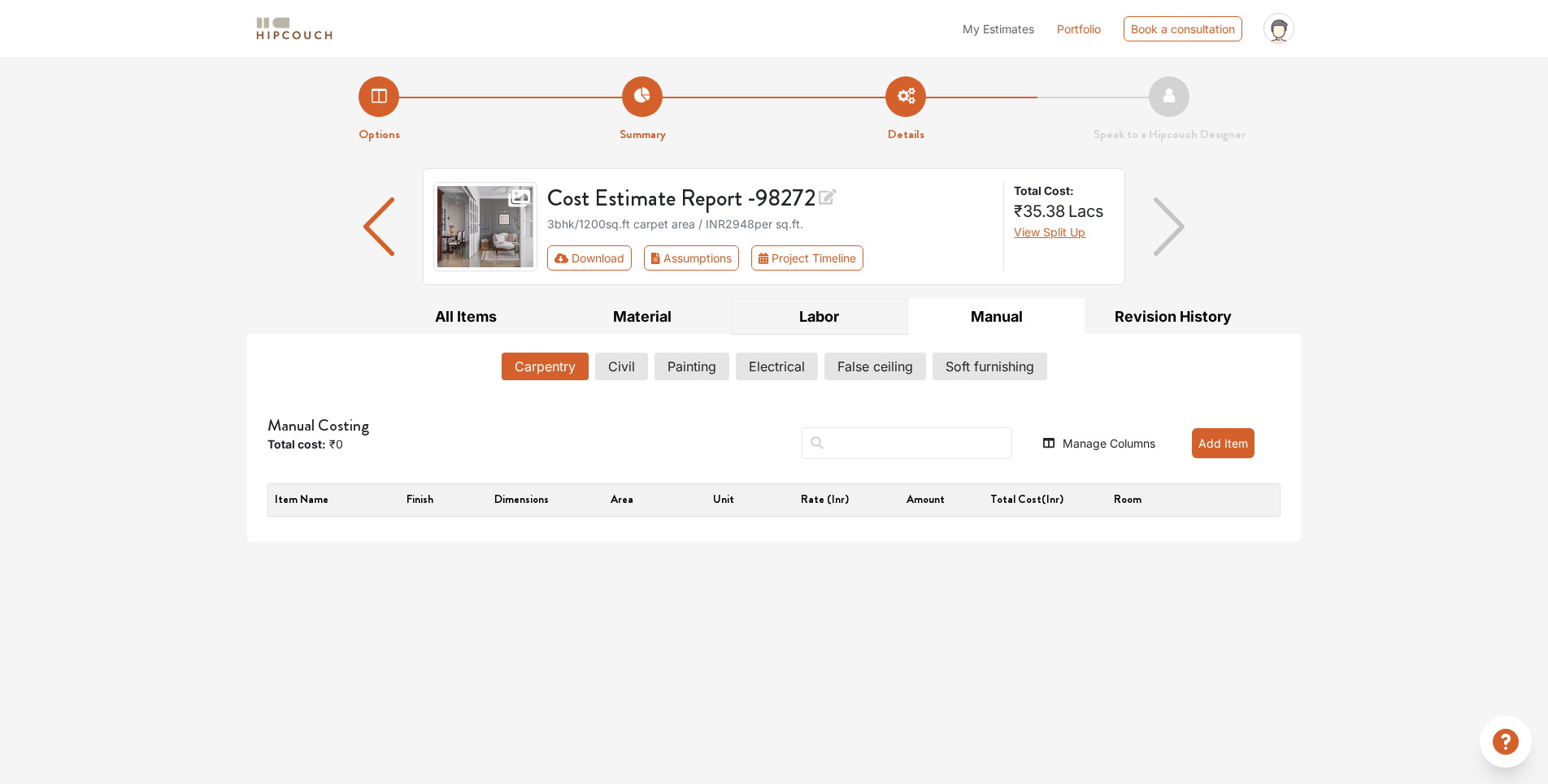
click at [846, 310] on button "Labor" at bounding box center [819, 317] width 178 height 37
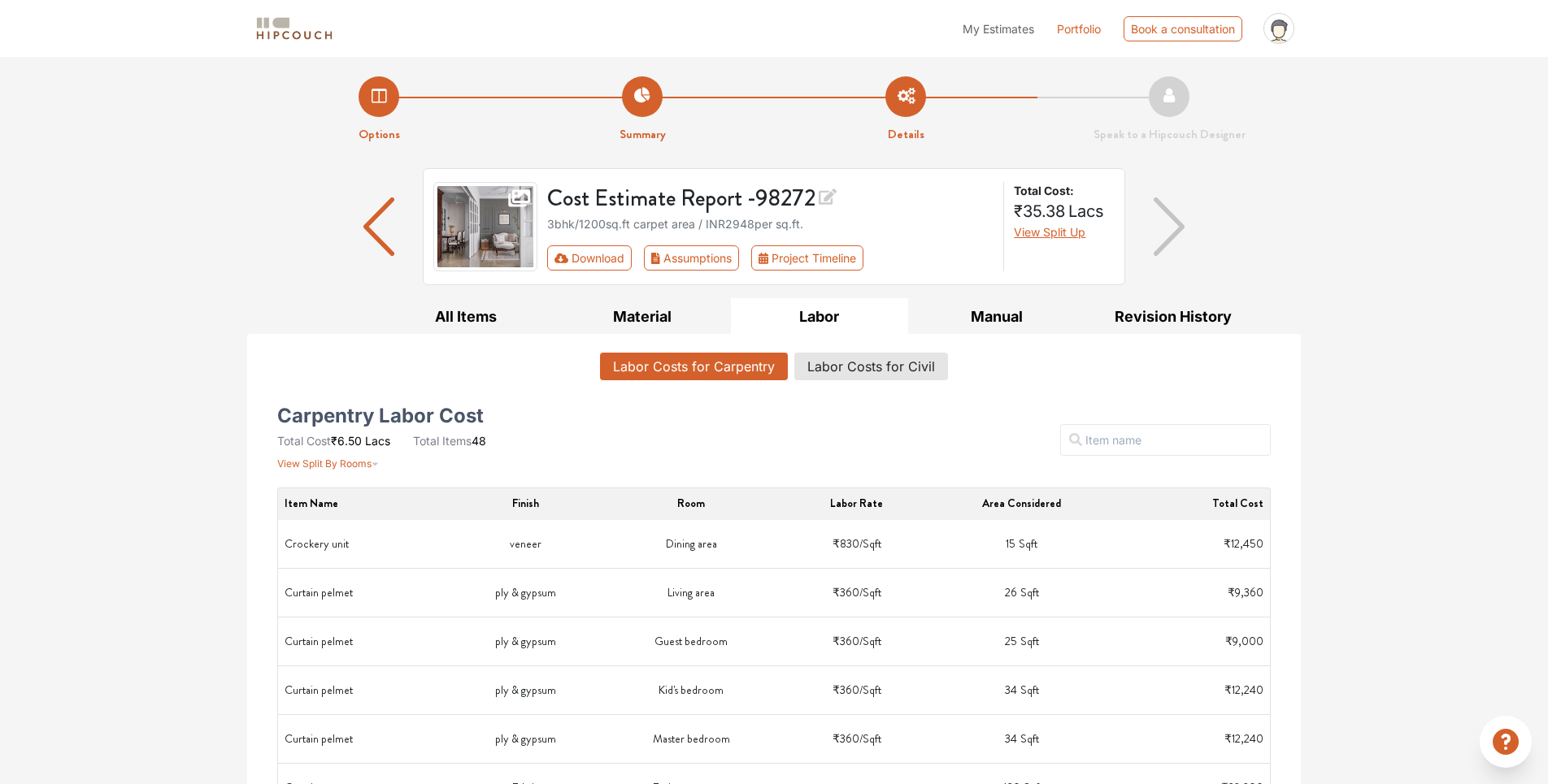
click at [1179, 230] on img "button" at bounding box center [1169, 227] width 31 height 59
click at [385, 233] on img "button" at bounding box center [379, 227] width 31 height 59
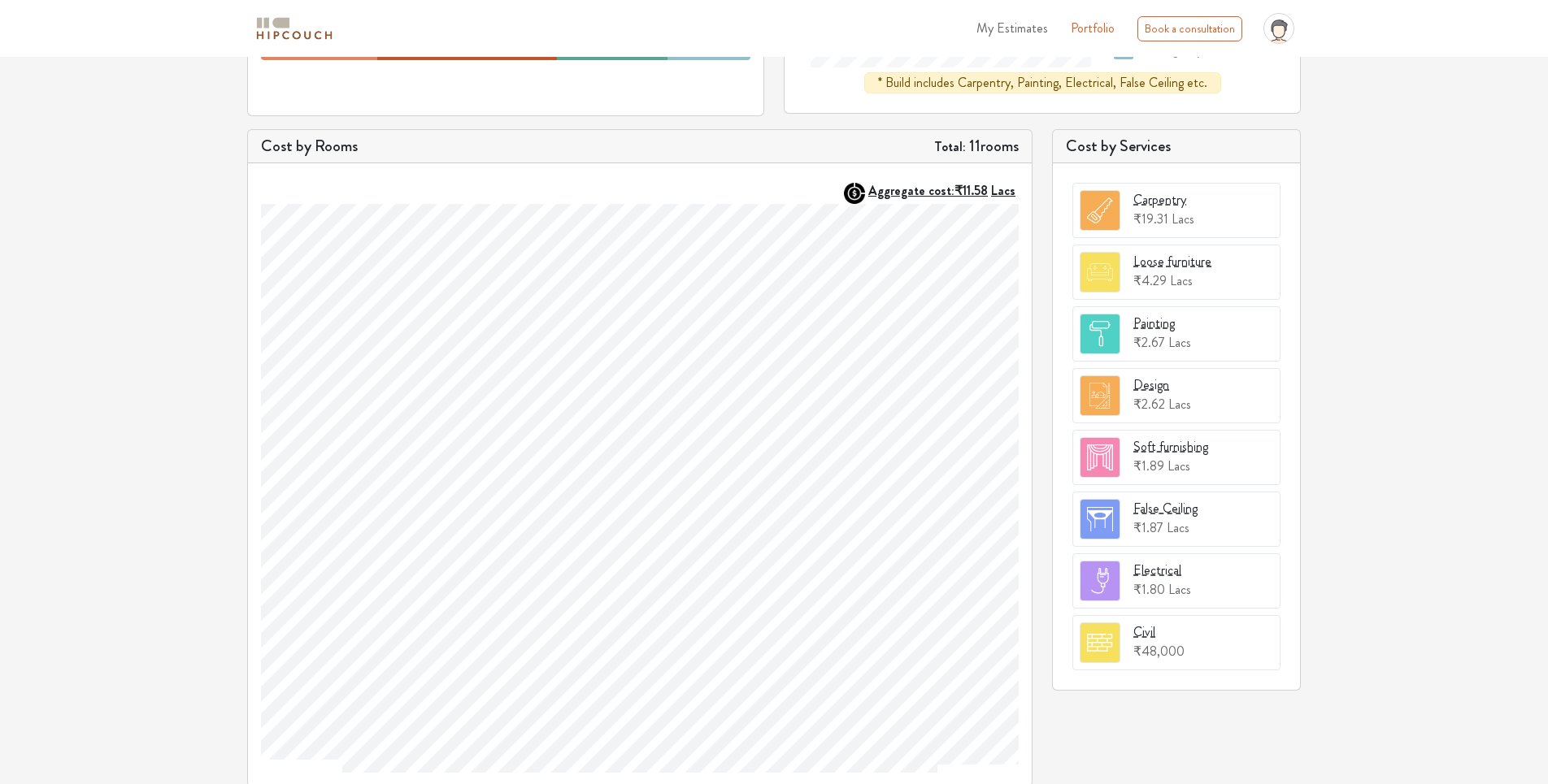
scroll to position [426, 0]
